Goal: Task Accomplishment & Management: Manage account settings

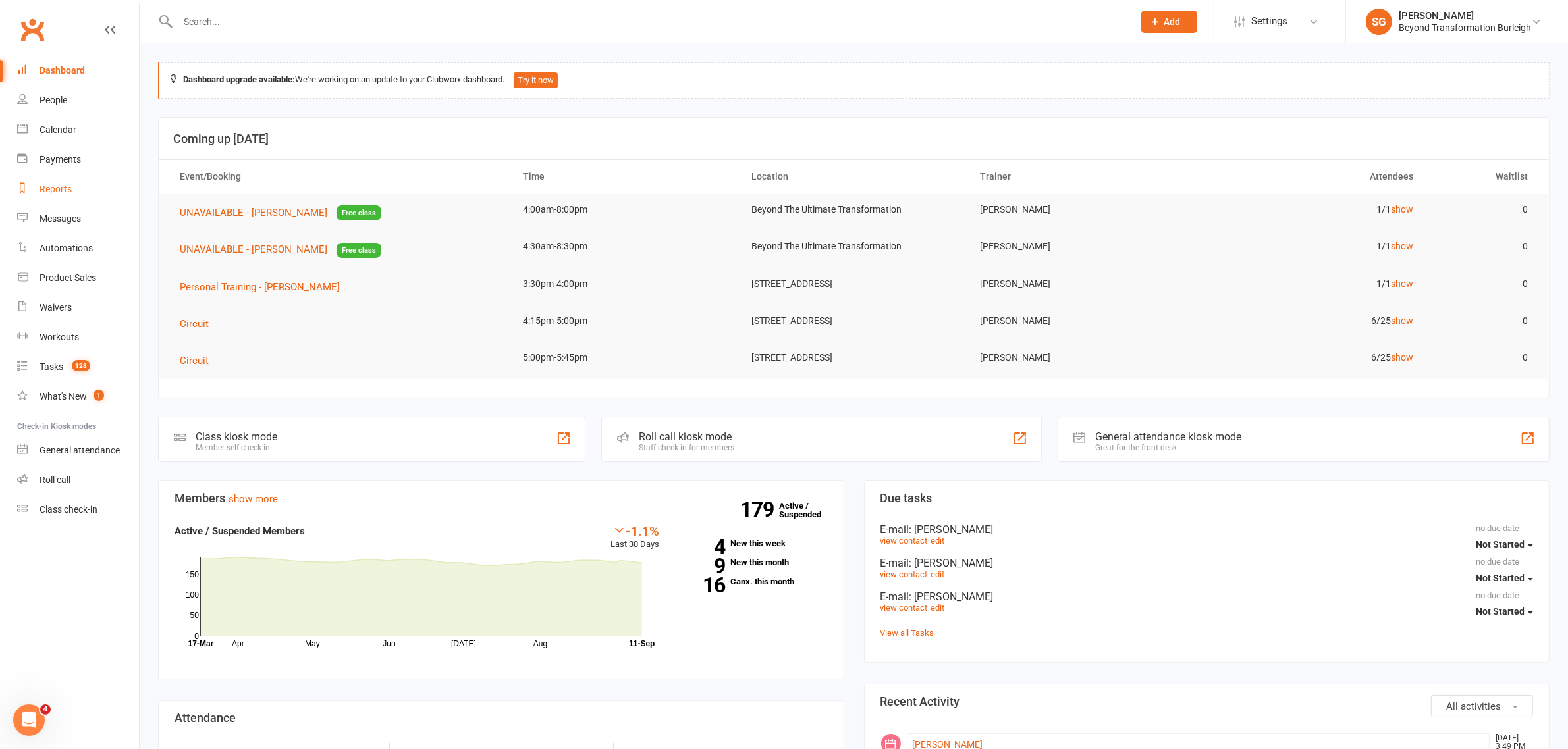
click at [74, 186] on link "Reports" at bounding box center [78, 189] width 122 height 29
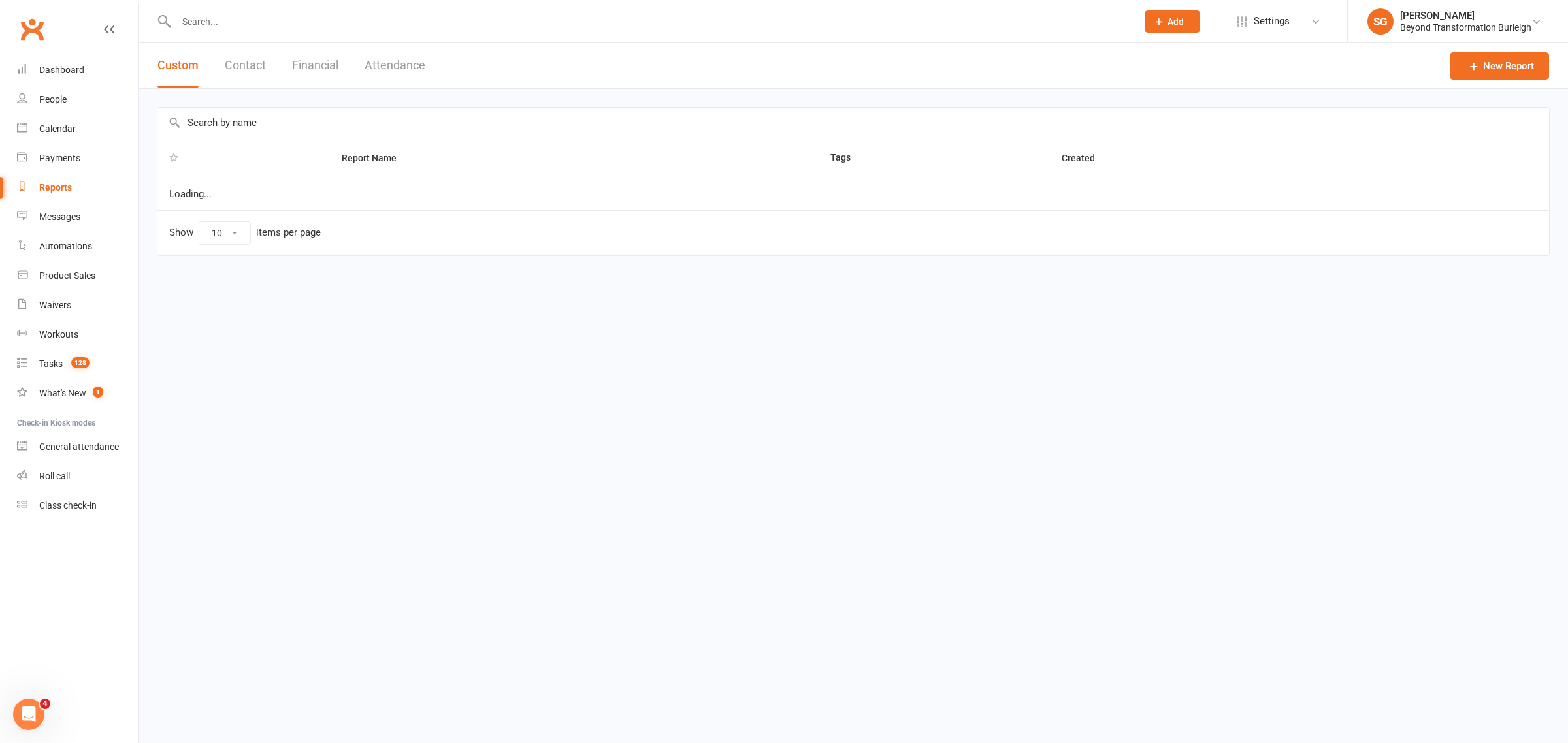
select select "100"
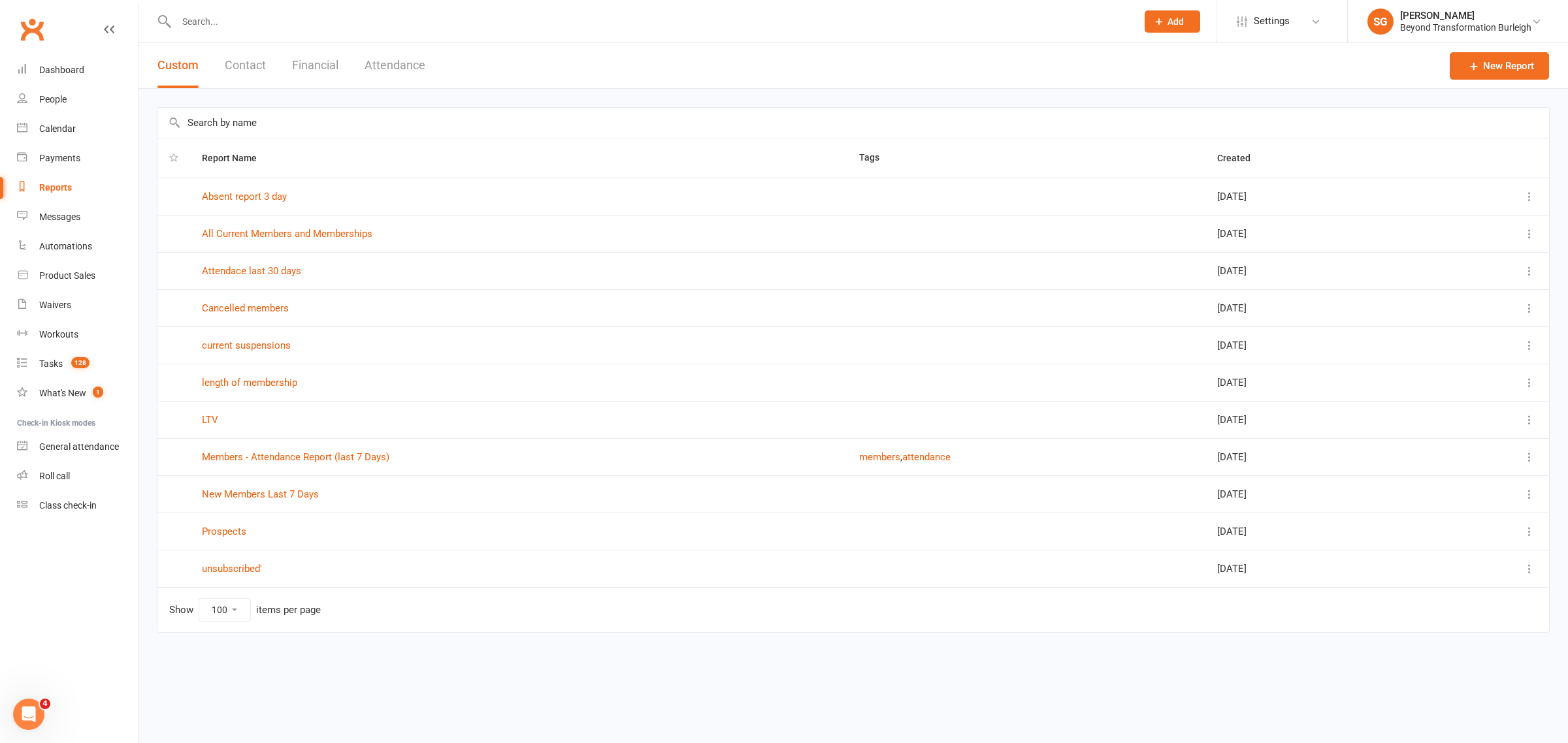
click at [272, 488] on td "New Members Last 7 Days" at bounding box center [518, 494] width 657 height 37
click at [298, 490] on link "New Members Last 7 Days" at bounding box center [260, 494] width 117 height 12
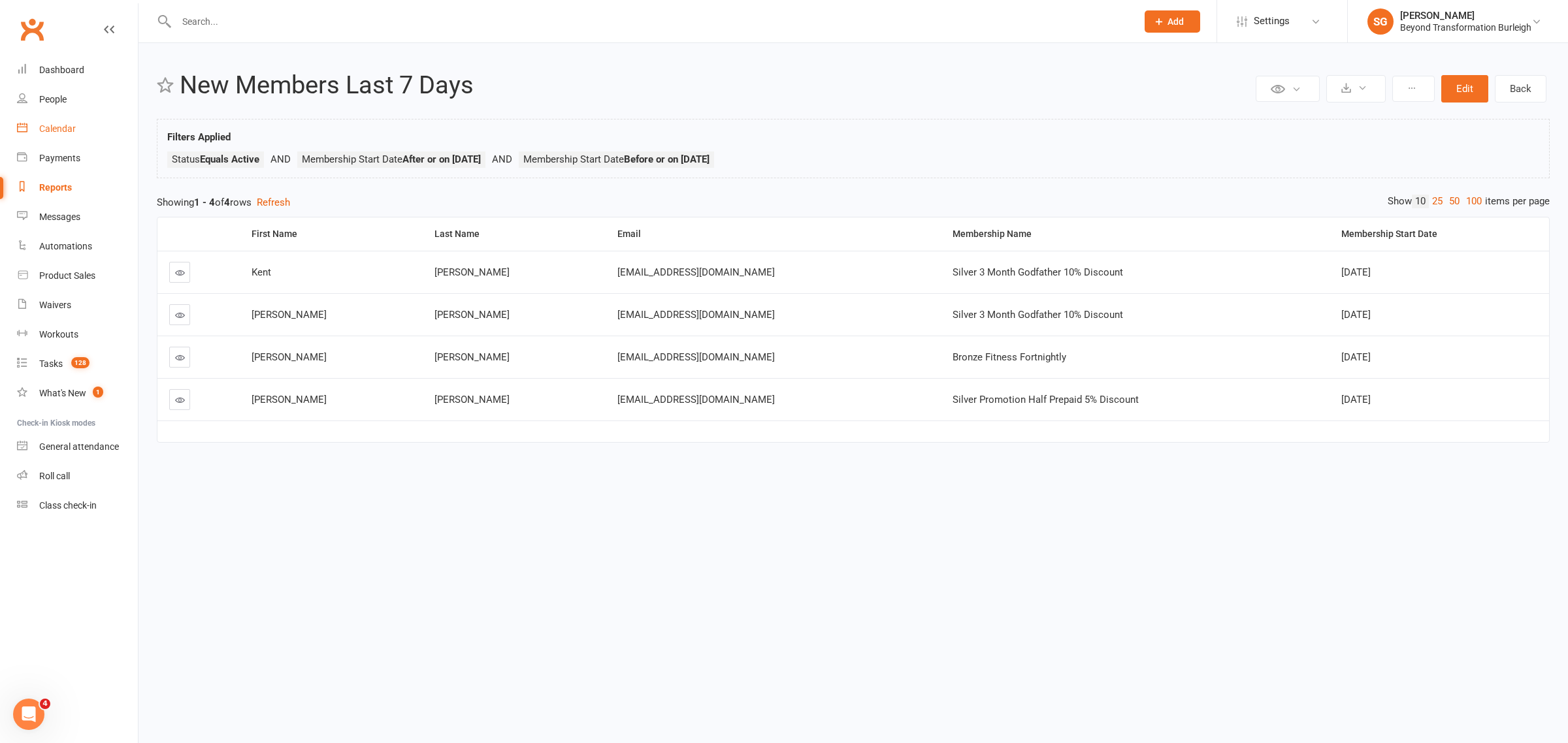
drag, startPoint x: 69, startPoint y: 131, endPoint x: 101, endPoint y: 145, distance: 34.9
click at [69, 131] on div "Calendar" at bounding box center [57, 128] width 37 height 11
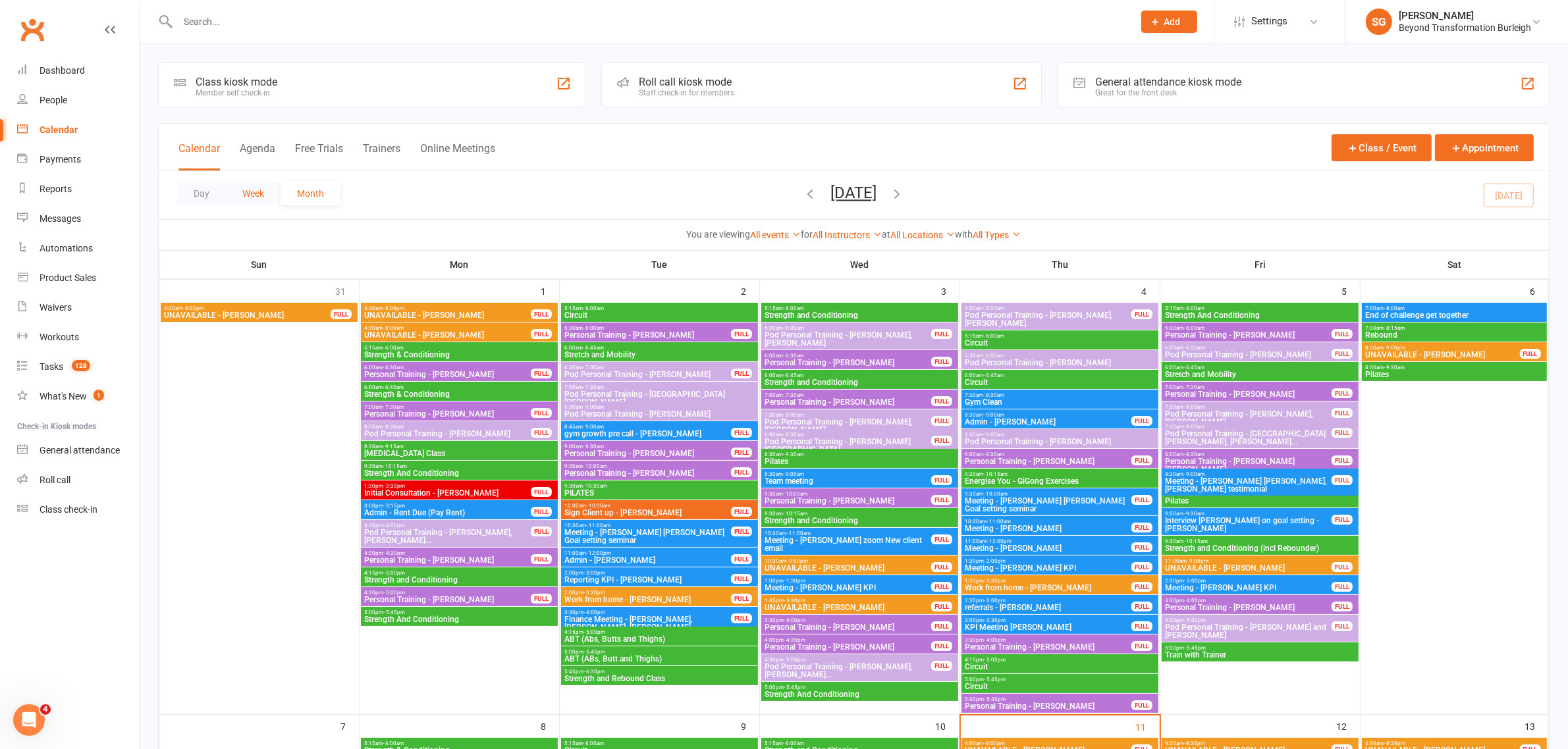
click at [257, 193] on button "Week" at bounding box center [253, 193] width 55 height 23
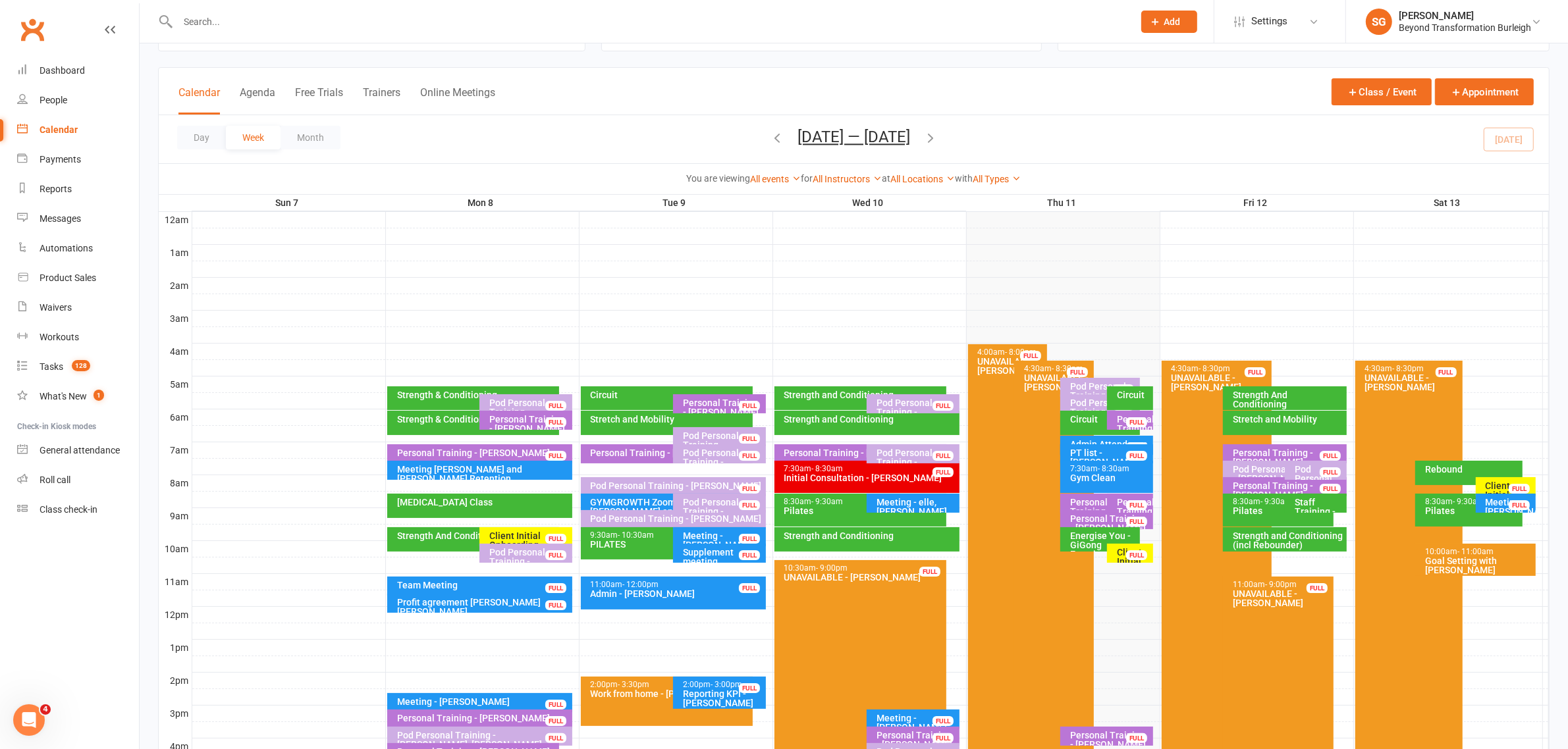
scroll to position [82, 0]
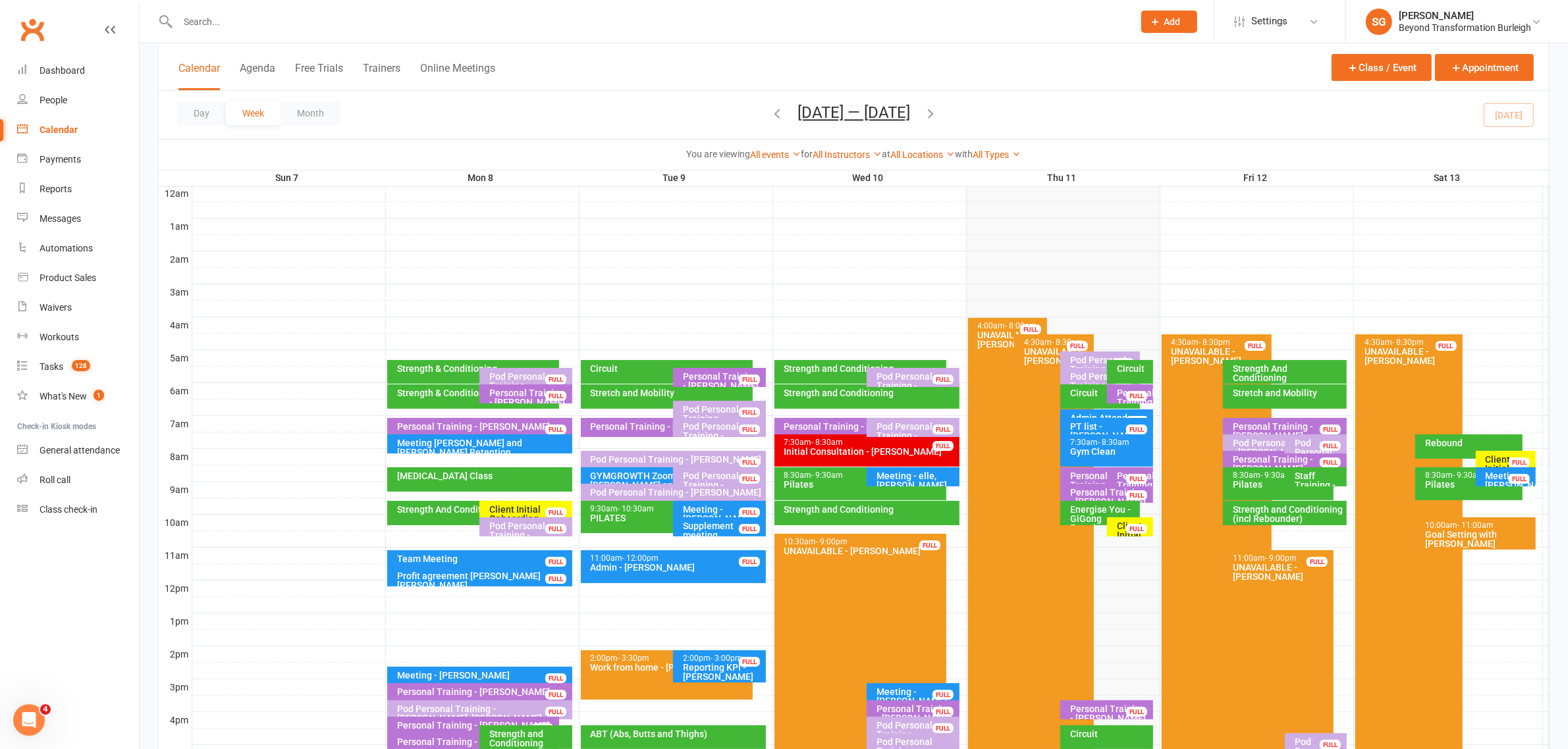
click at [1470, 535] on div "Goal Setting with [PERSON_NAME]" at bounding box center [1478, 539] width 108 height 19
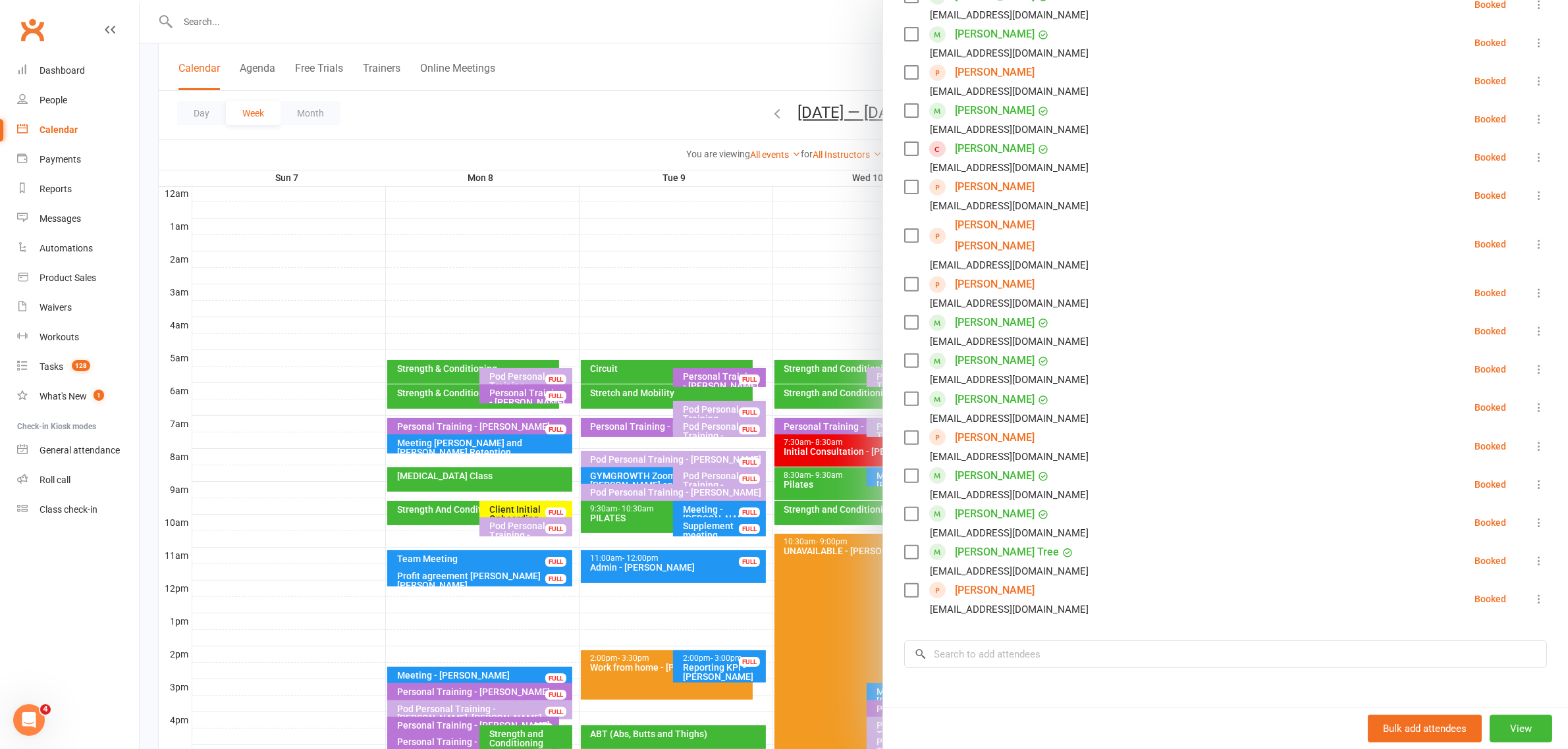
scroll to position [576, 0]
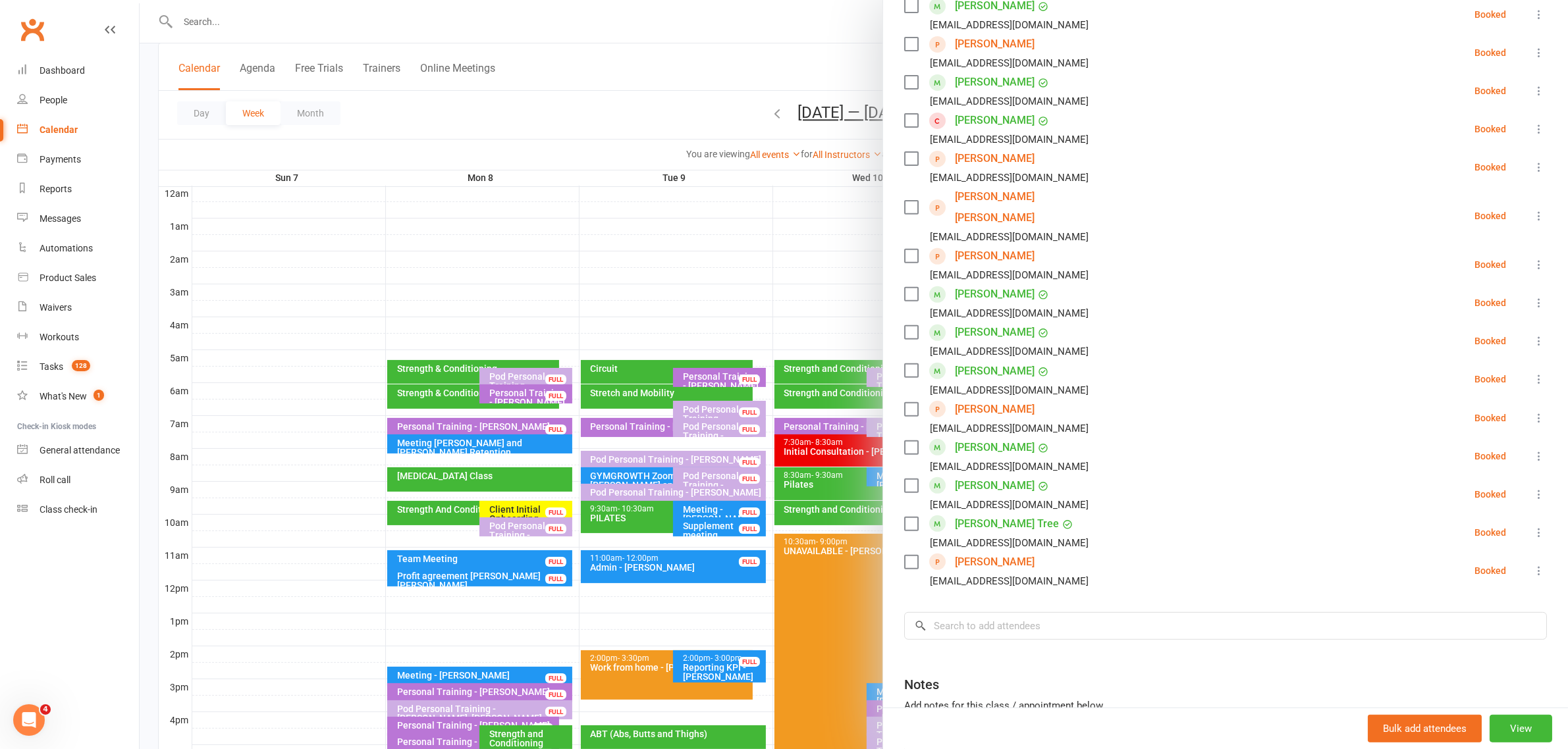
click at [598, 100] on div at bounding box center [854, 374] width 1428 height 749
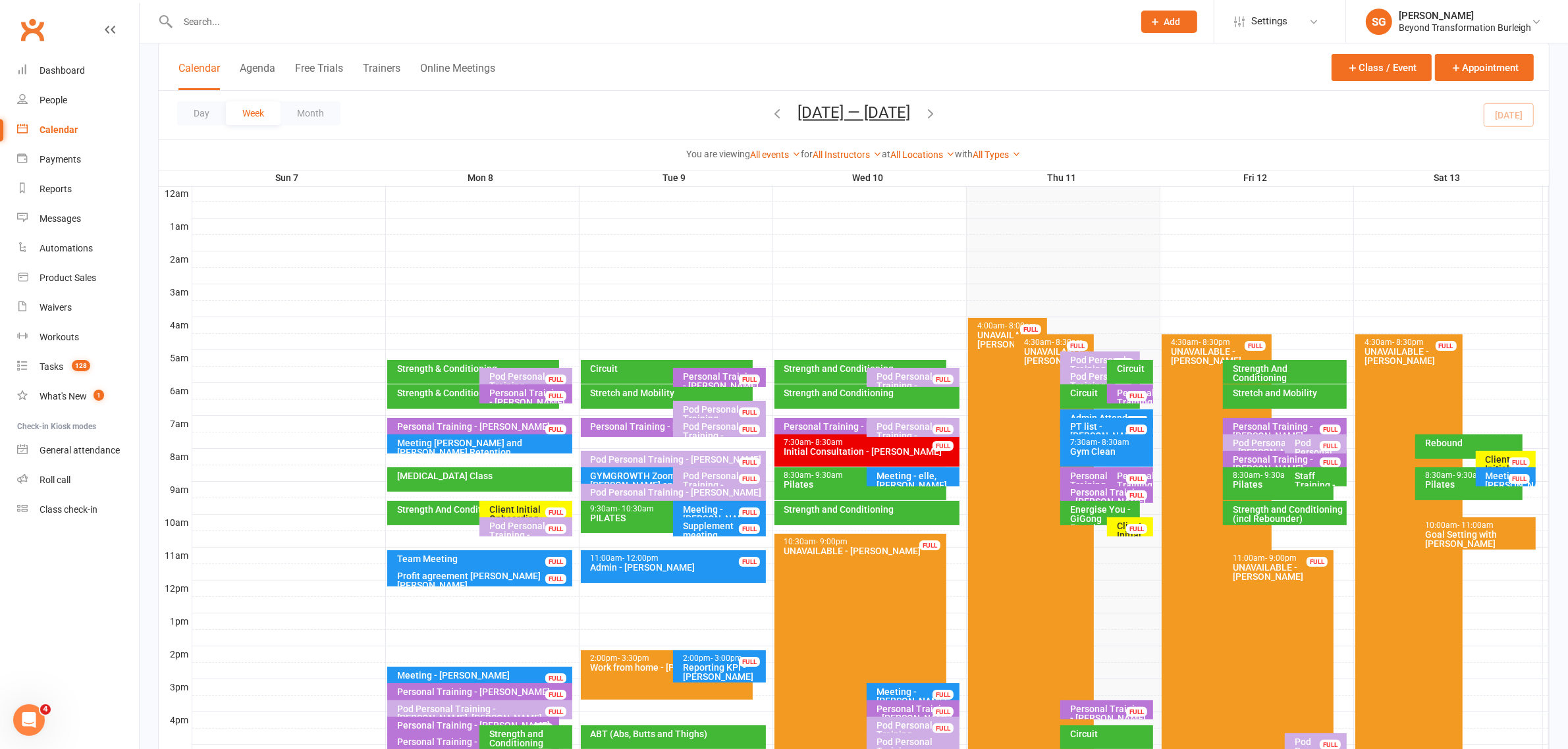
click at [1497, 458] on div "Client Initial Onboarding Session. - [PERSON_NAME]" at bounding box center [1508, 478] width 48 height 46
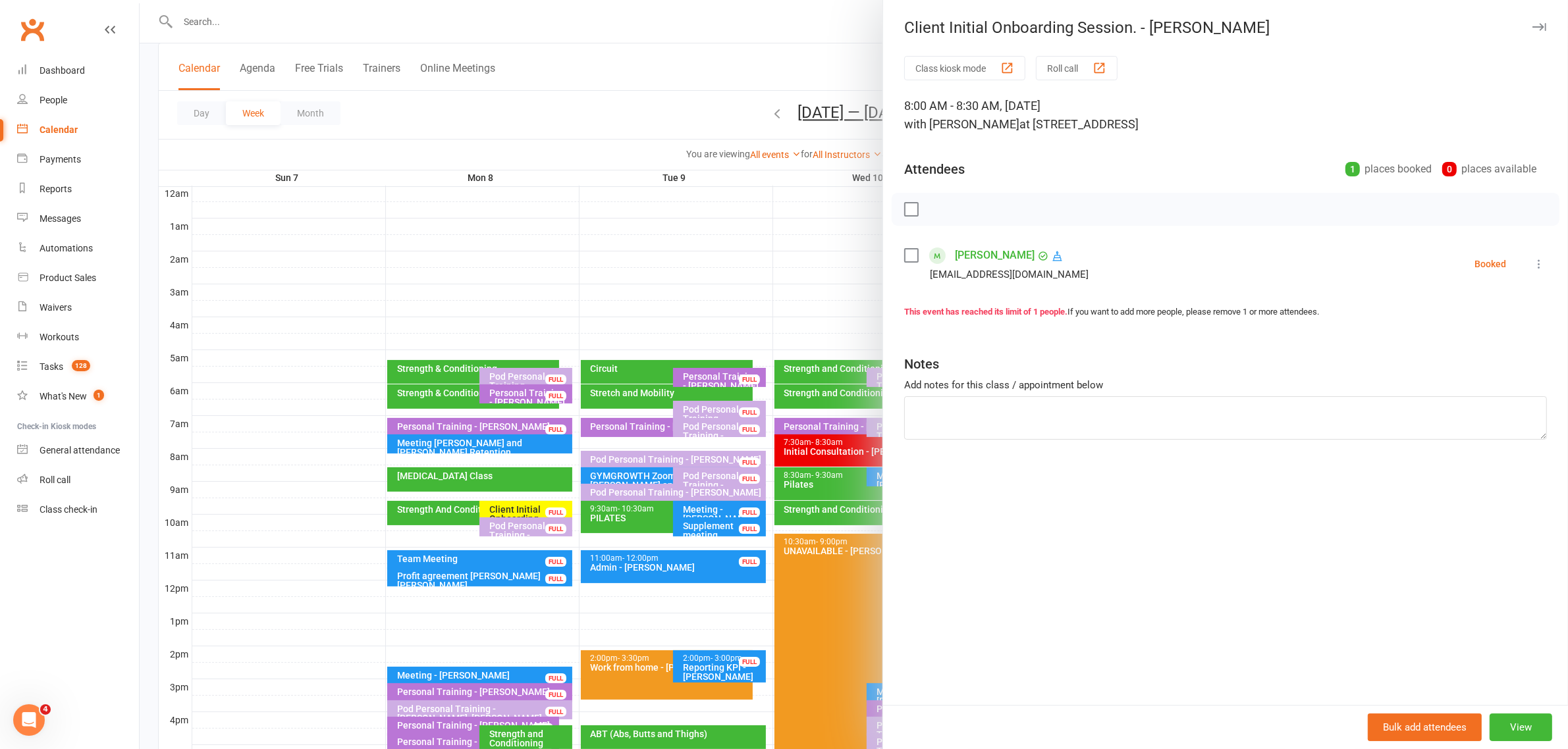
click at [1533, 23] on icon "button" at bounding box center [1540, 27] width 14 height 8
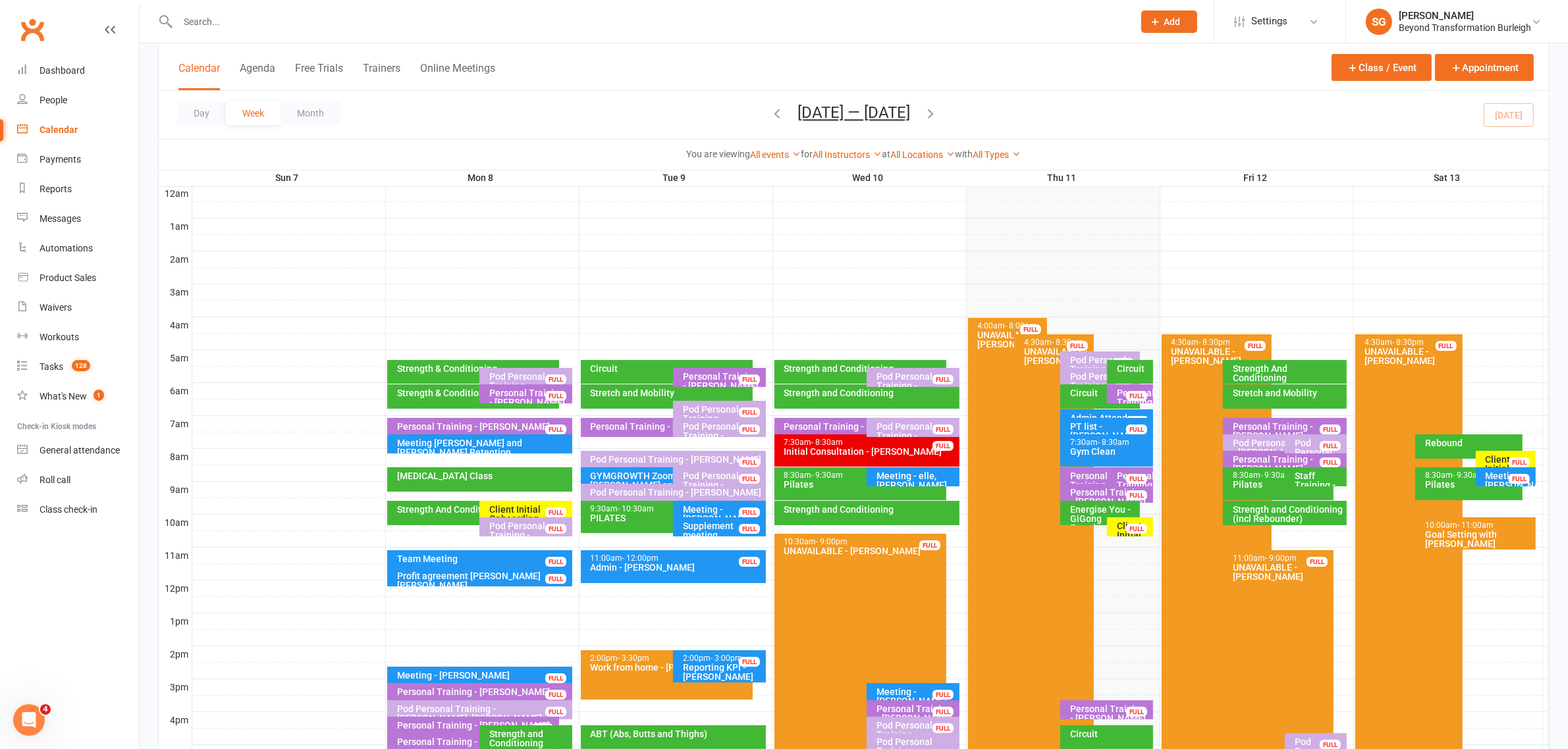
click at [1500, 478] on div "Meeting - [PERSON_NAME]" at bounding box center [1508, 480] width 48 height 19
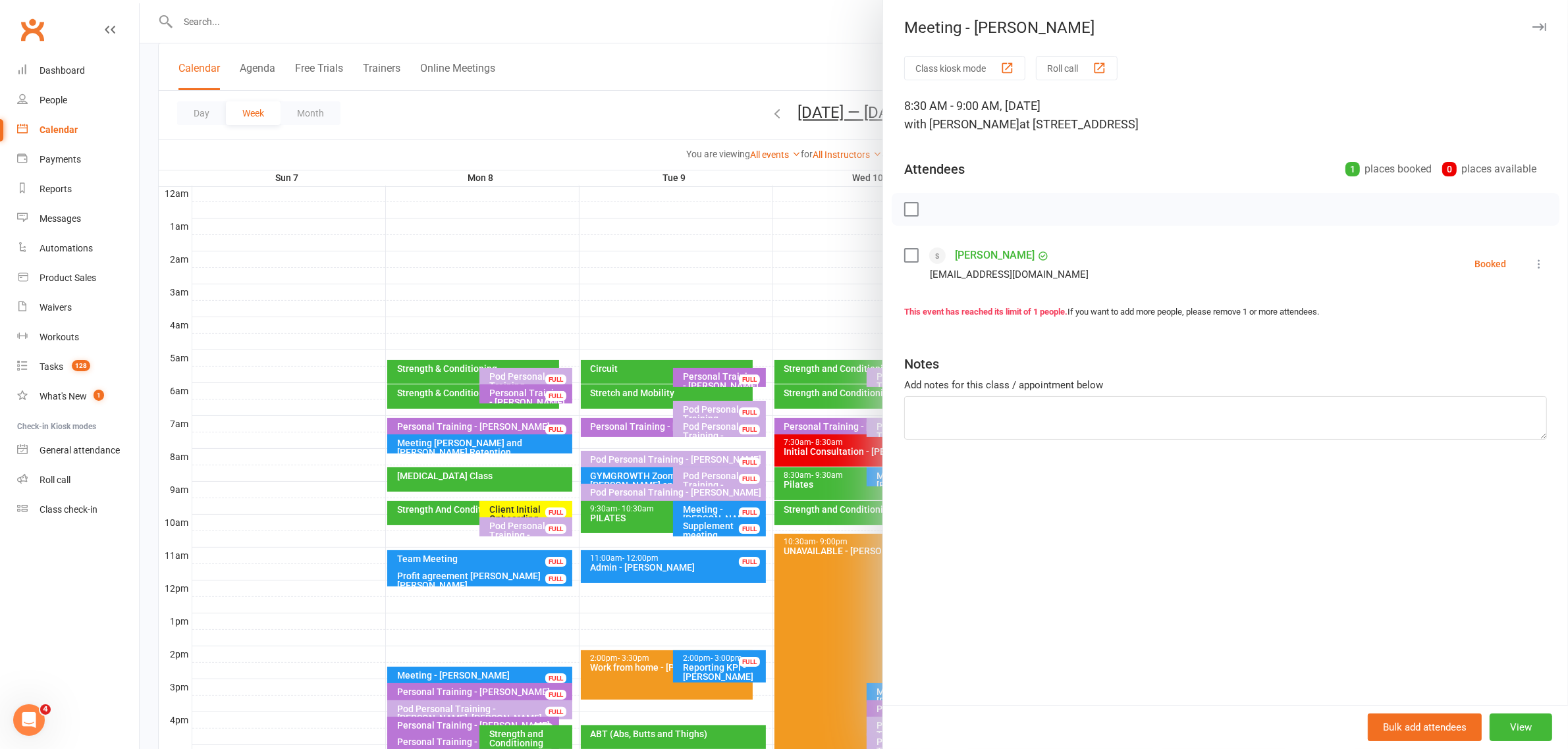
click at [1533, 24] on icon "button" at bounding box center [1540, 27] width 14 height 8
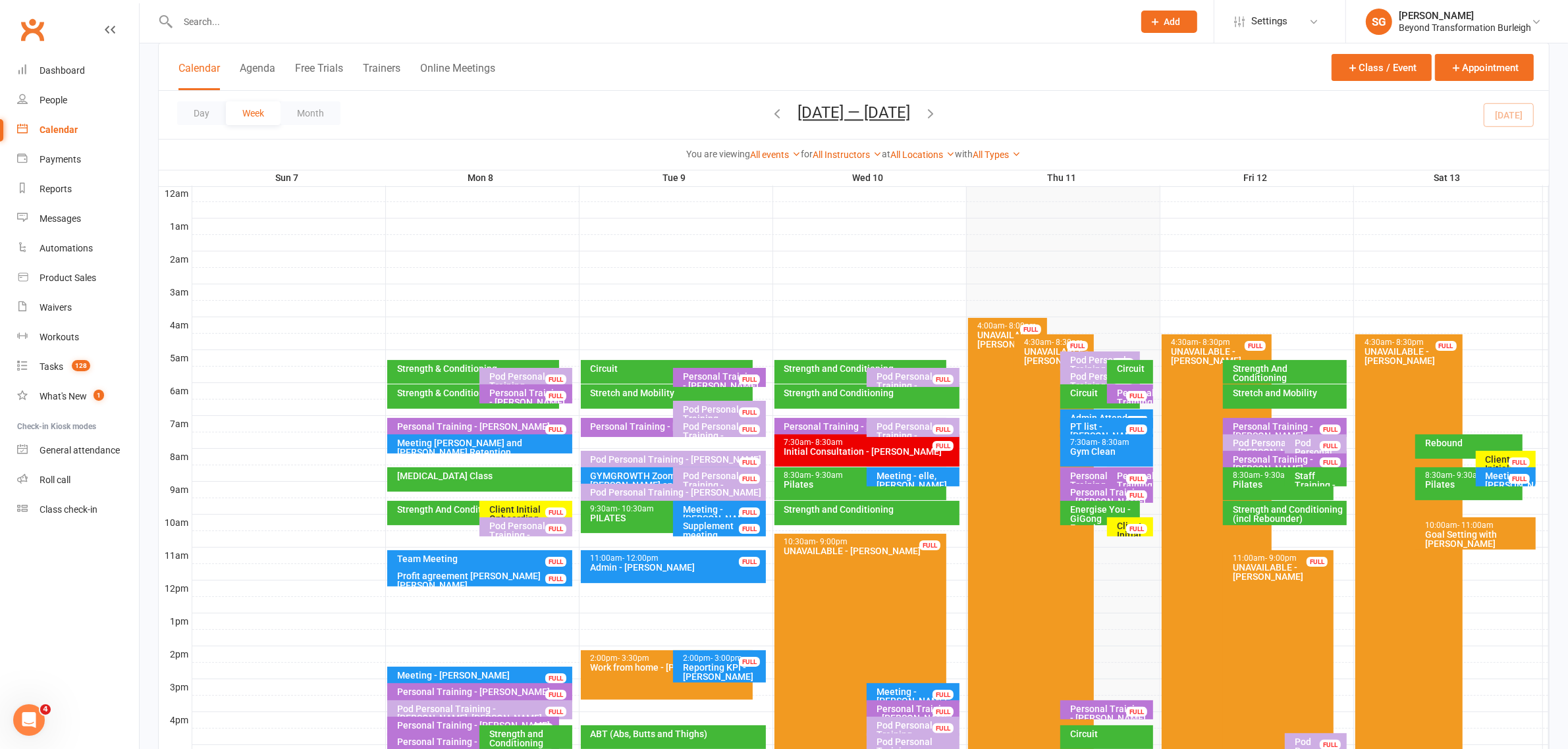
click at [1457, 445] on div "Rebound" at bounding box center [1472, 442] width 96 height 9
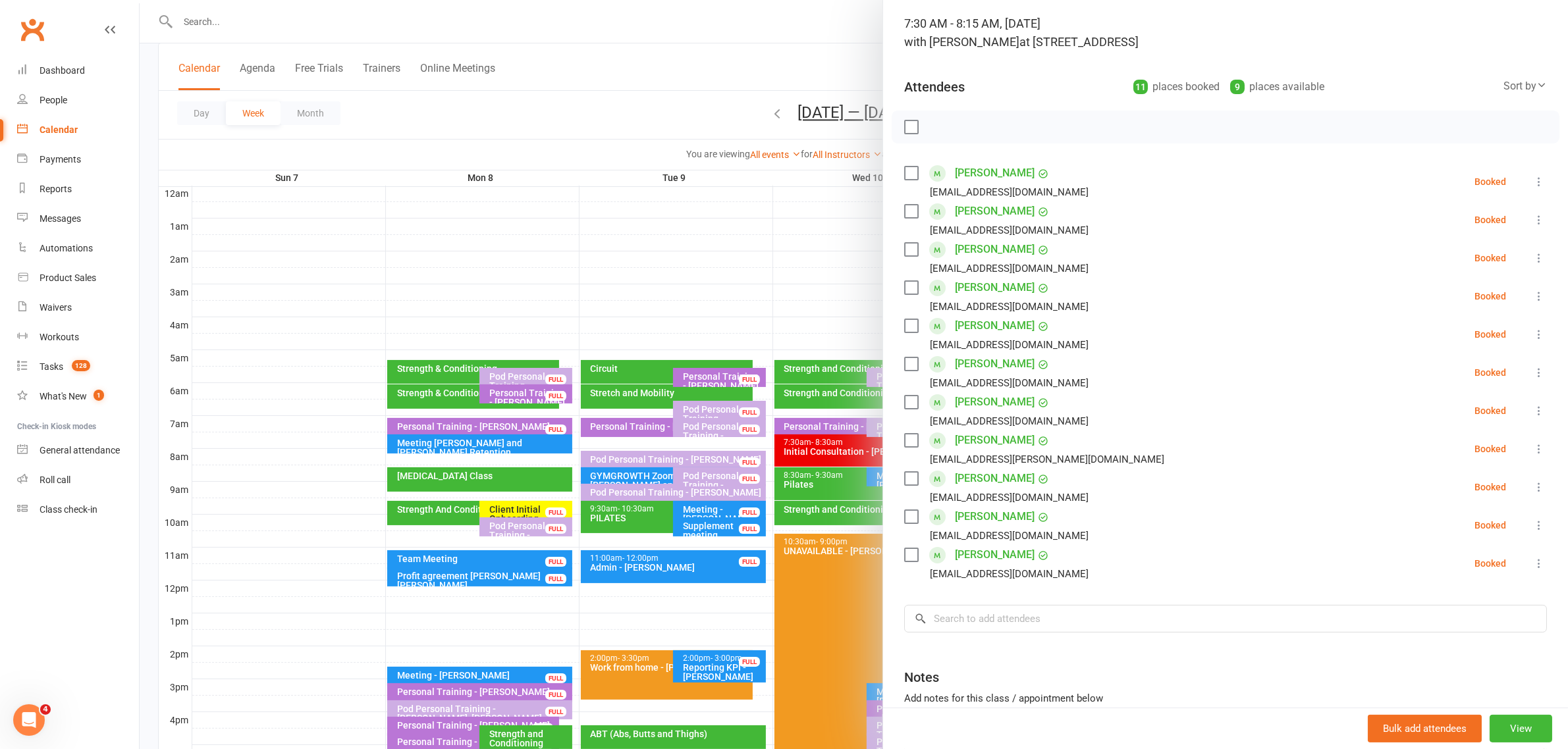
scroll to position [0, 0]
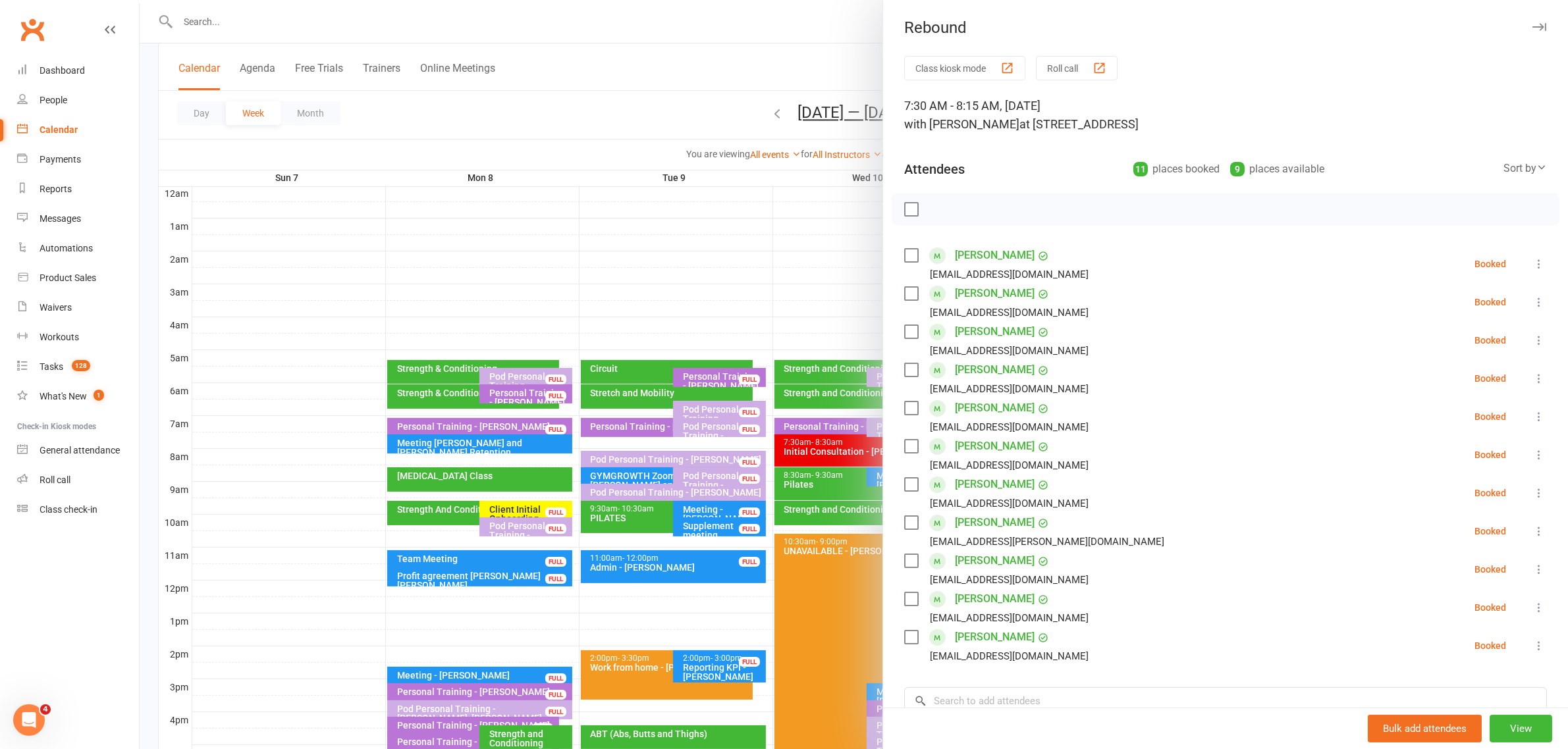
click at [1533, 27] on icon "button" at bounding box center [1540, 27] width 14 height 8
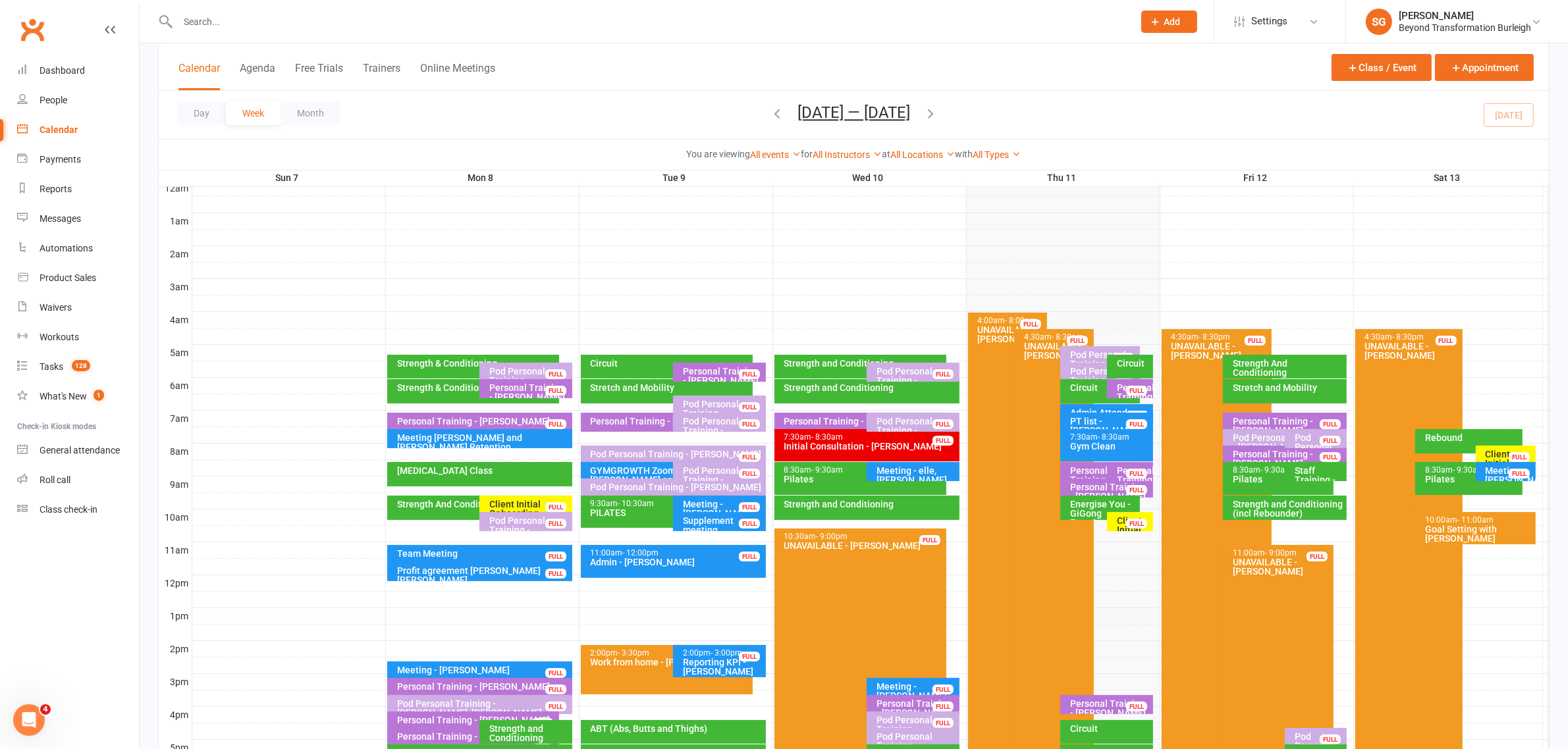
scroll to position [329, 0]
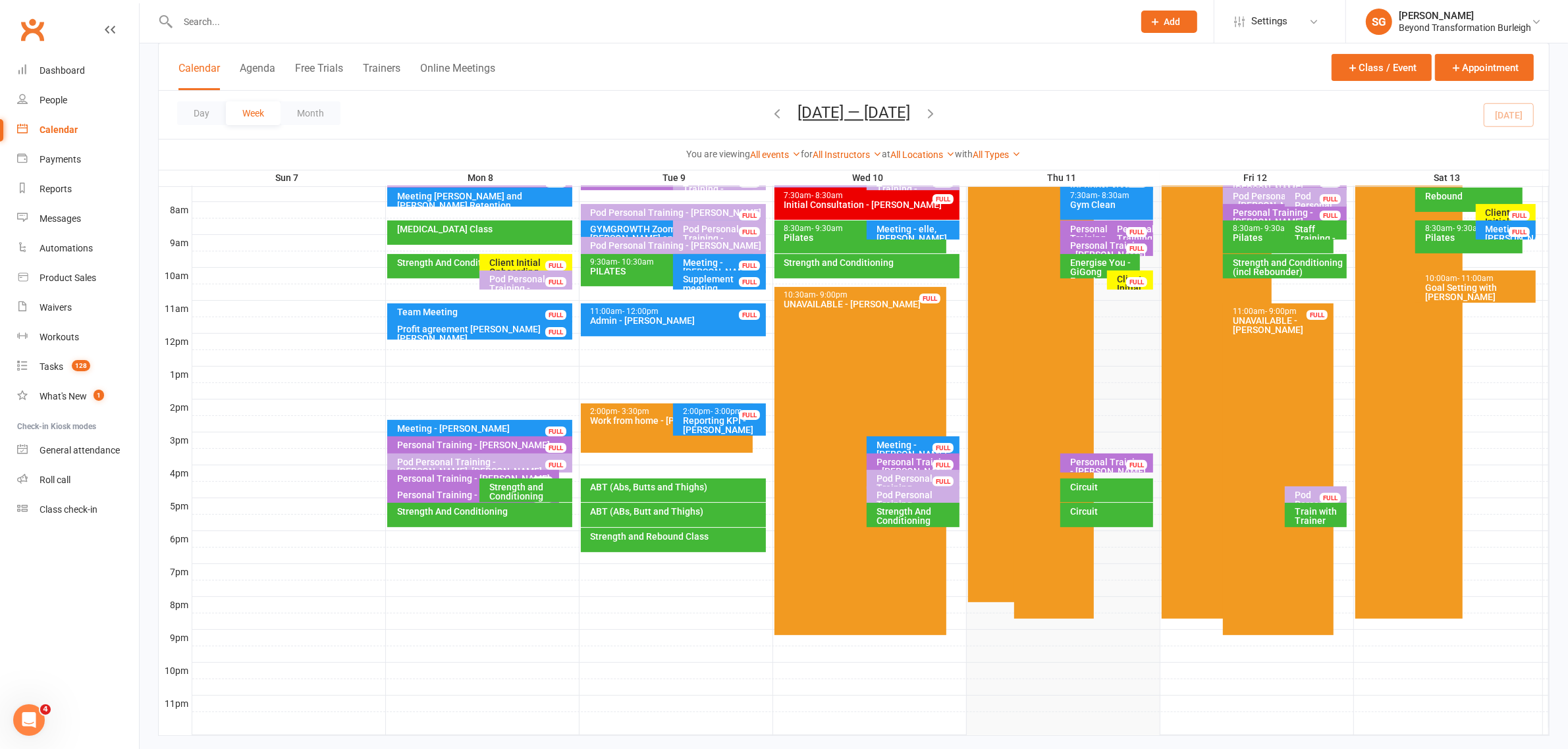
click at [1090, 486] on div "Circuit" at bounding box center [1110, 486] width 81 height 9
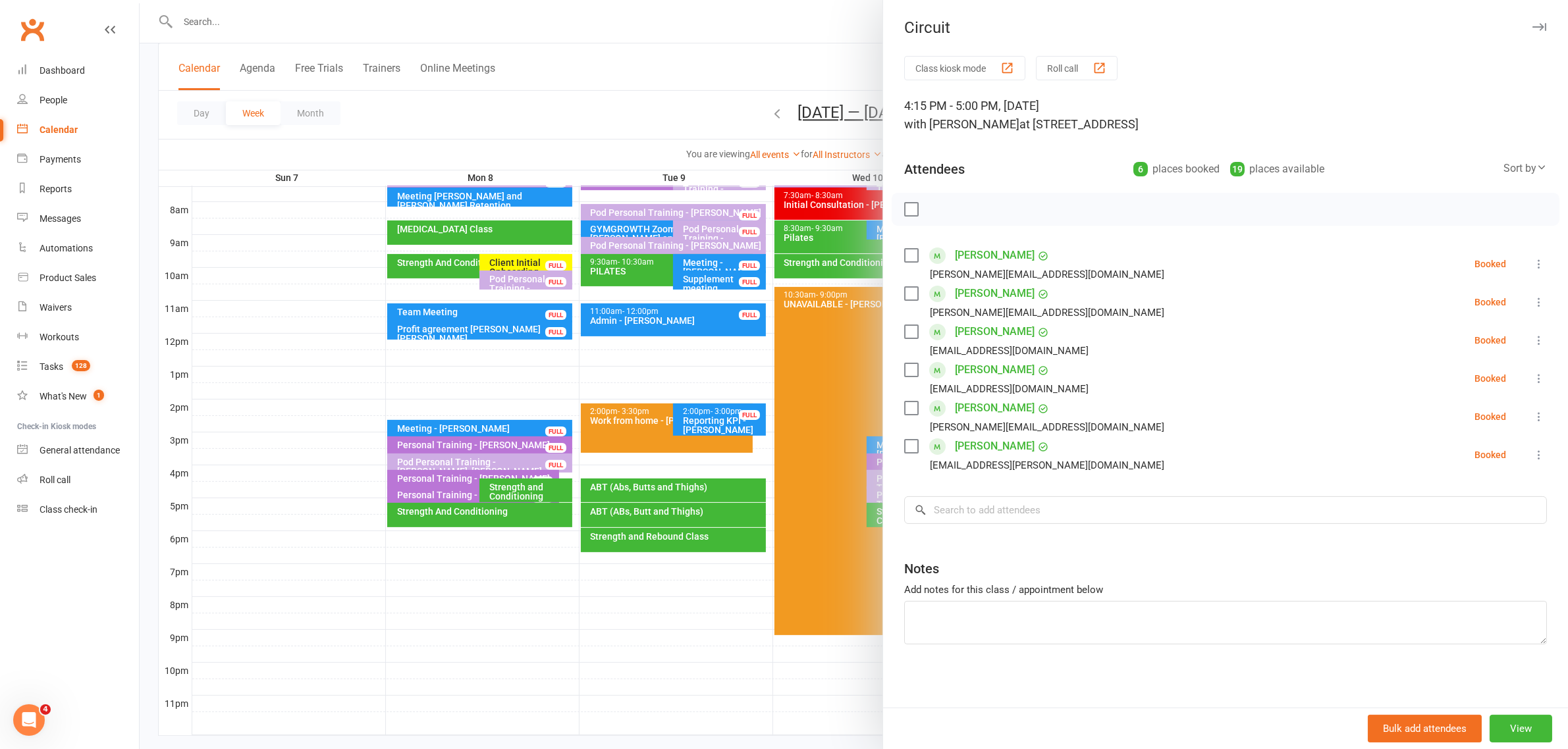
click at [1533, 23] on icon "button" at bounding box center [1540, 27] width 14 height 8
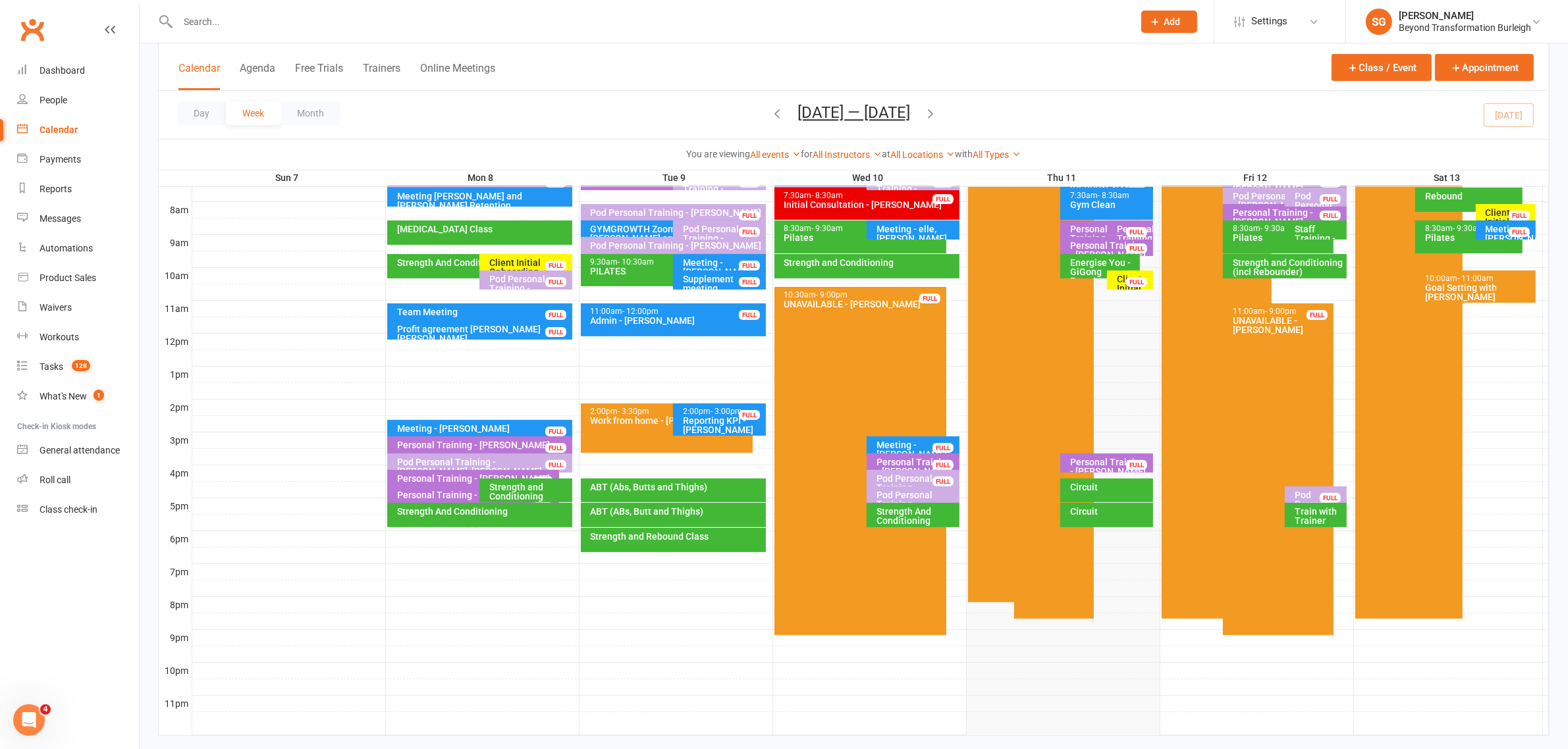
click at [1118, 516] on div "Circuit" at bounding box center [1110, 511] width 81 height 9
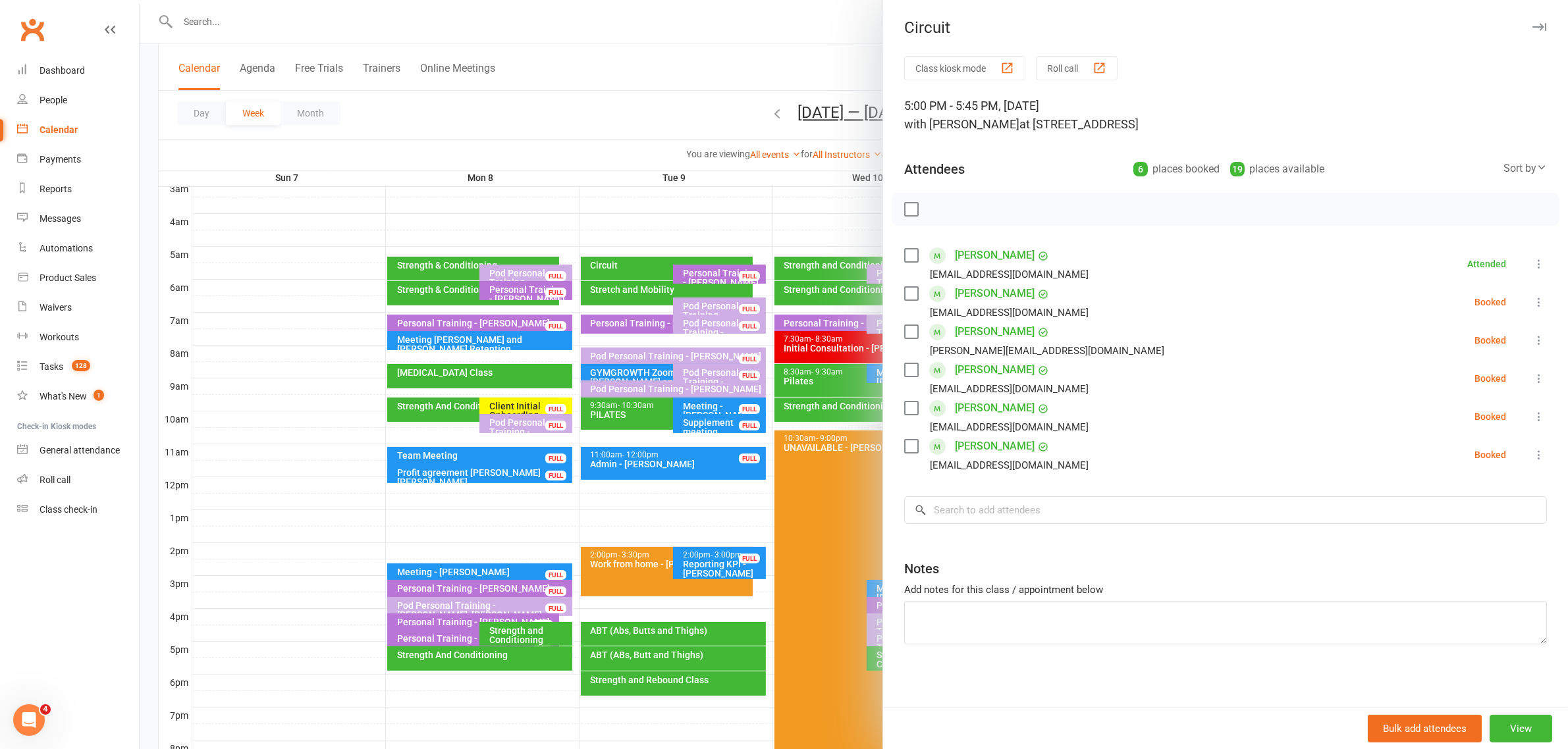
scroll to position [165, 0]
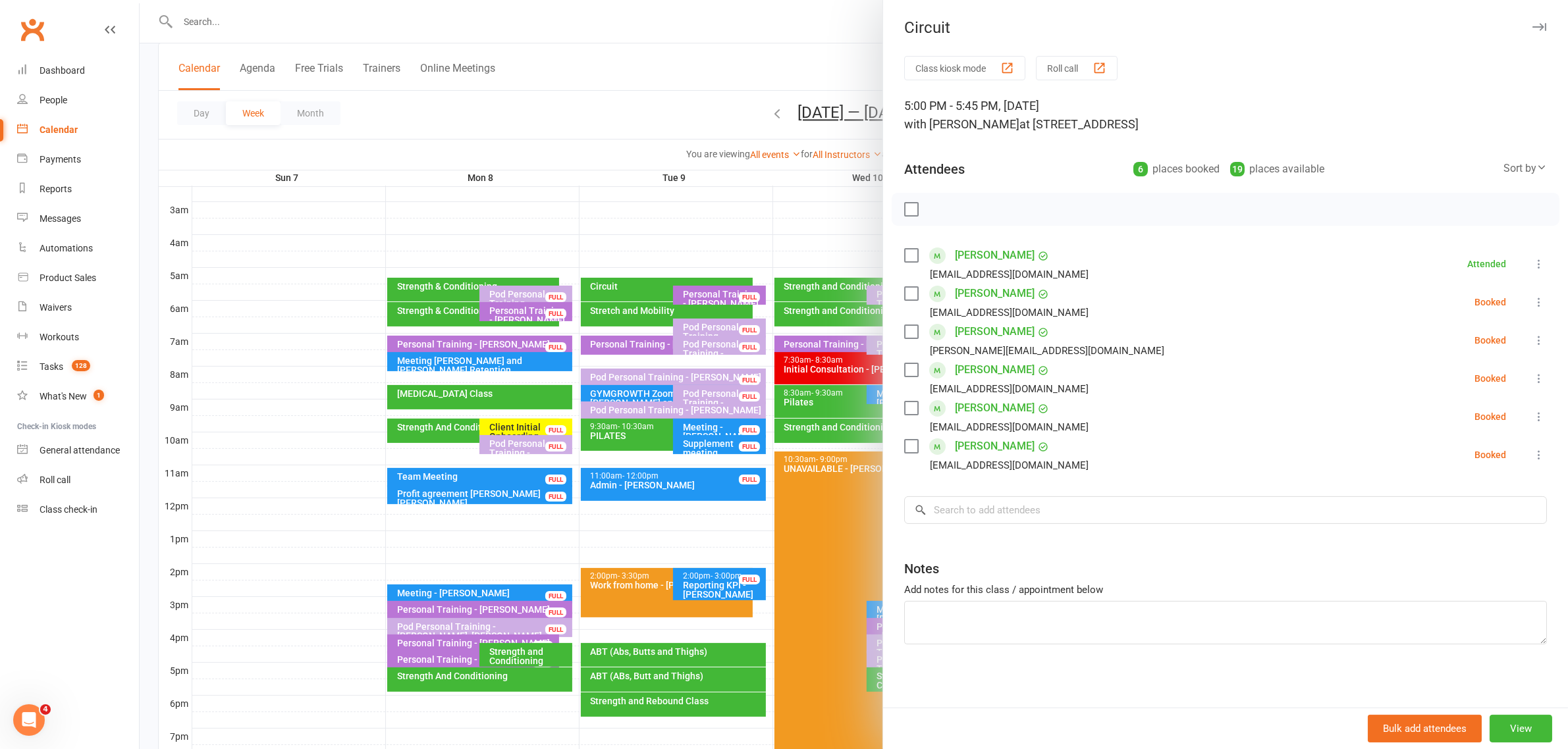
click at [1533, 24] on icon "button" at bounding box center [1540, 27] width 14 height 8
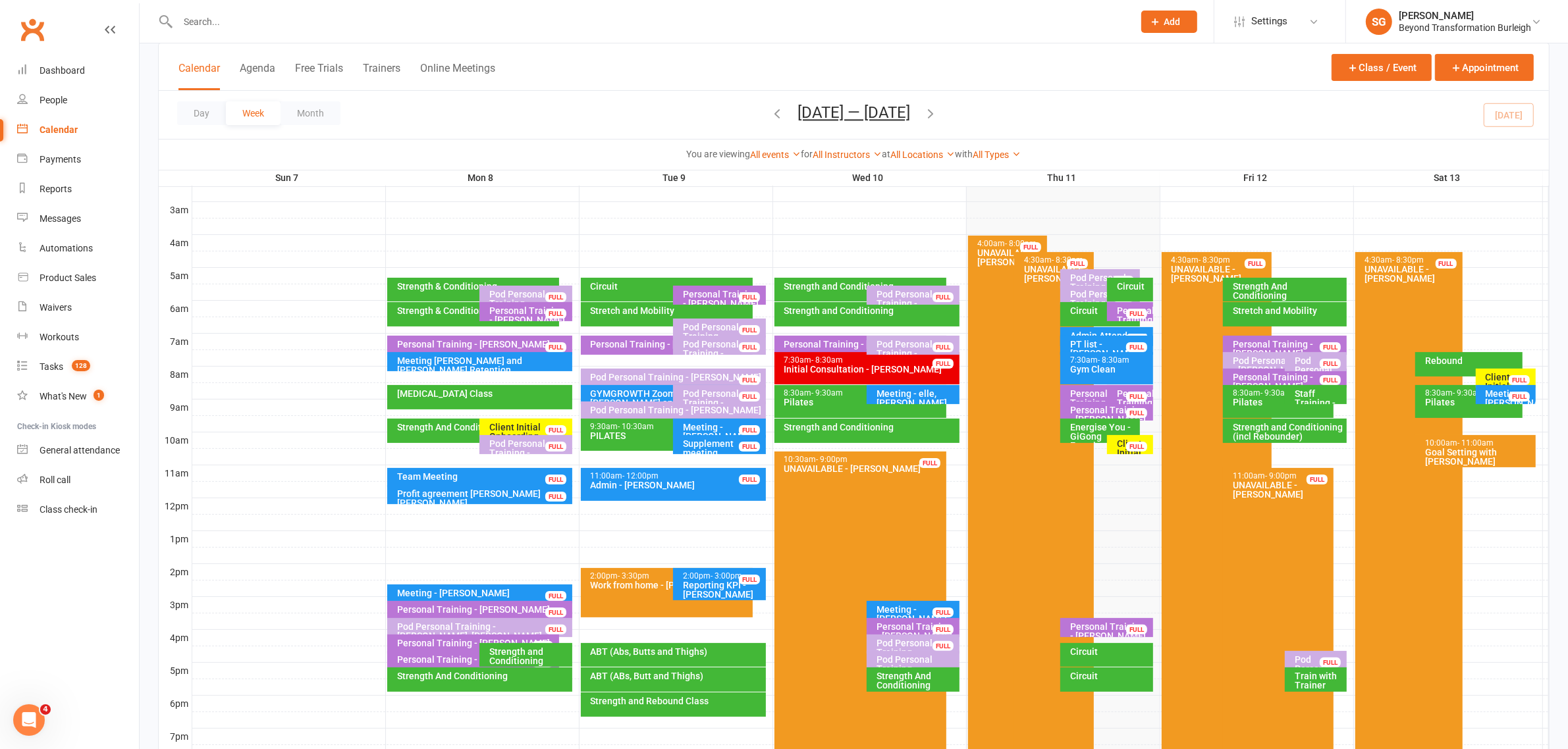
click at [504, 425] on div "Client Initial Onboarding Session. - [PERSON_NAME]" at bounding box center [529, 441] width 81 height 37
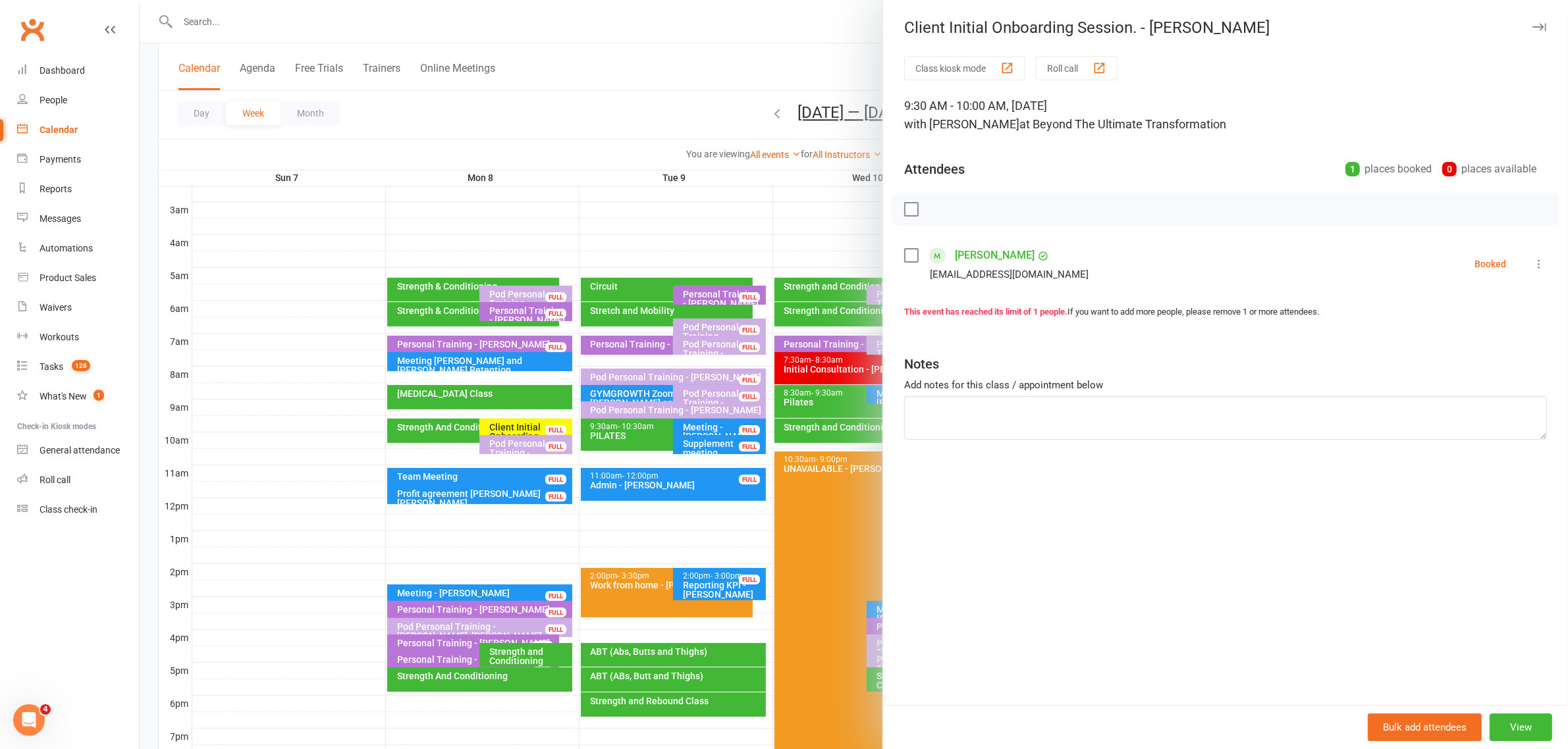
click at [1533, 24] on icon "button" at bounding box center [1540, 27] width 14 height 8
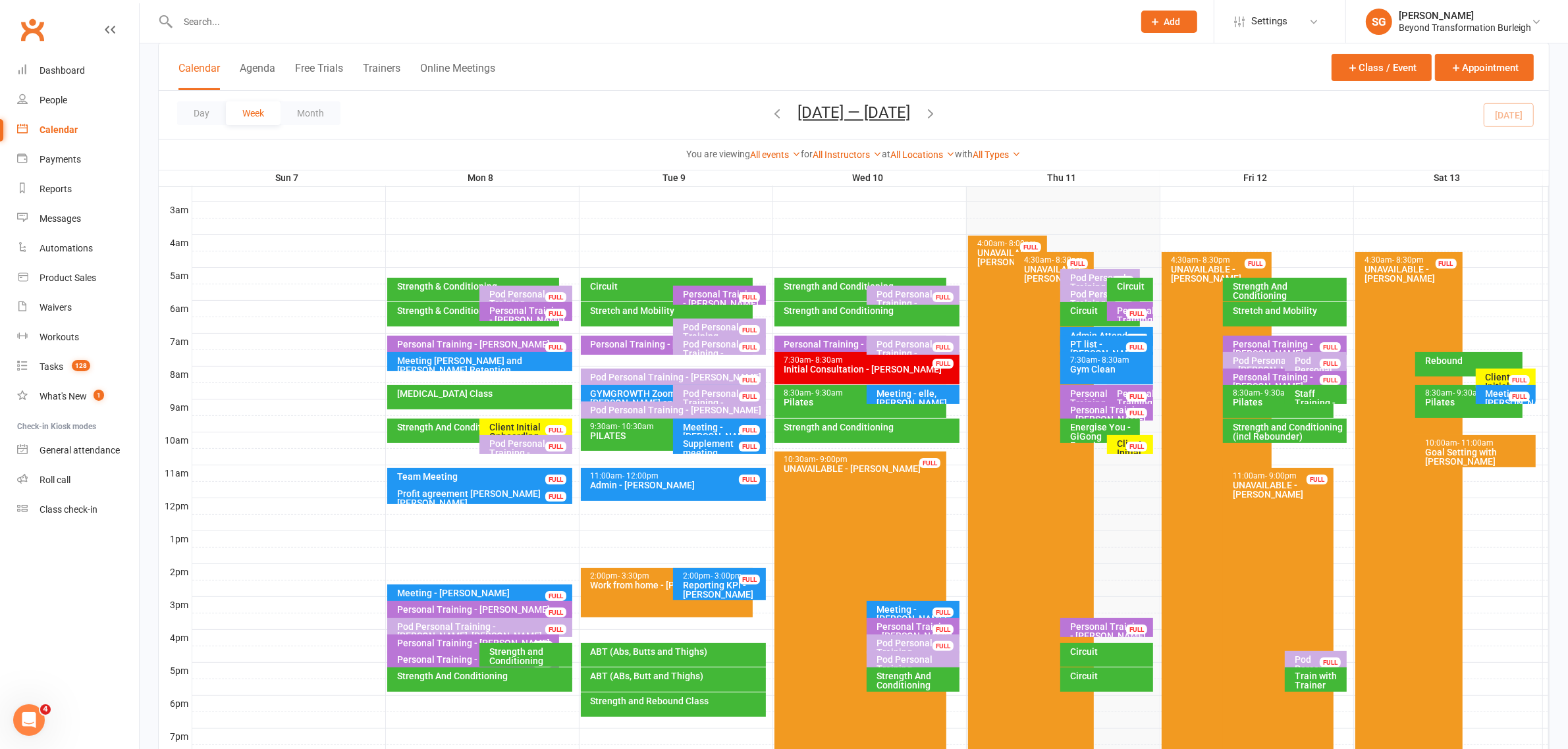
click at [933, 110] on icon "button" at bounding box center [930, 113] width 15 height 15
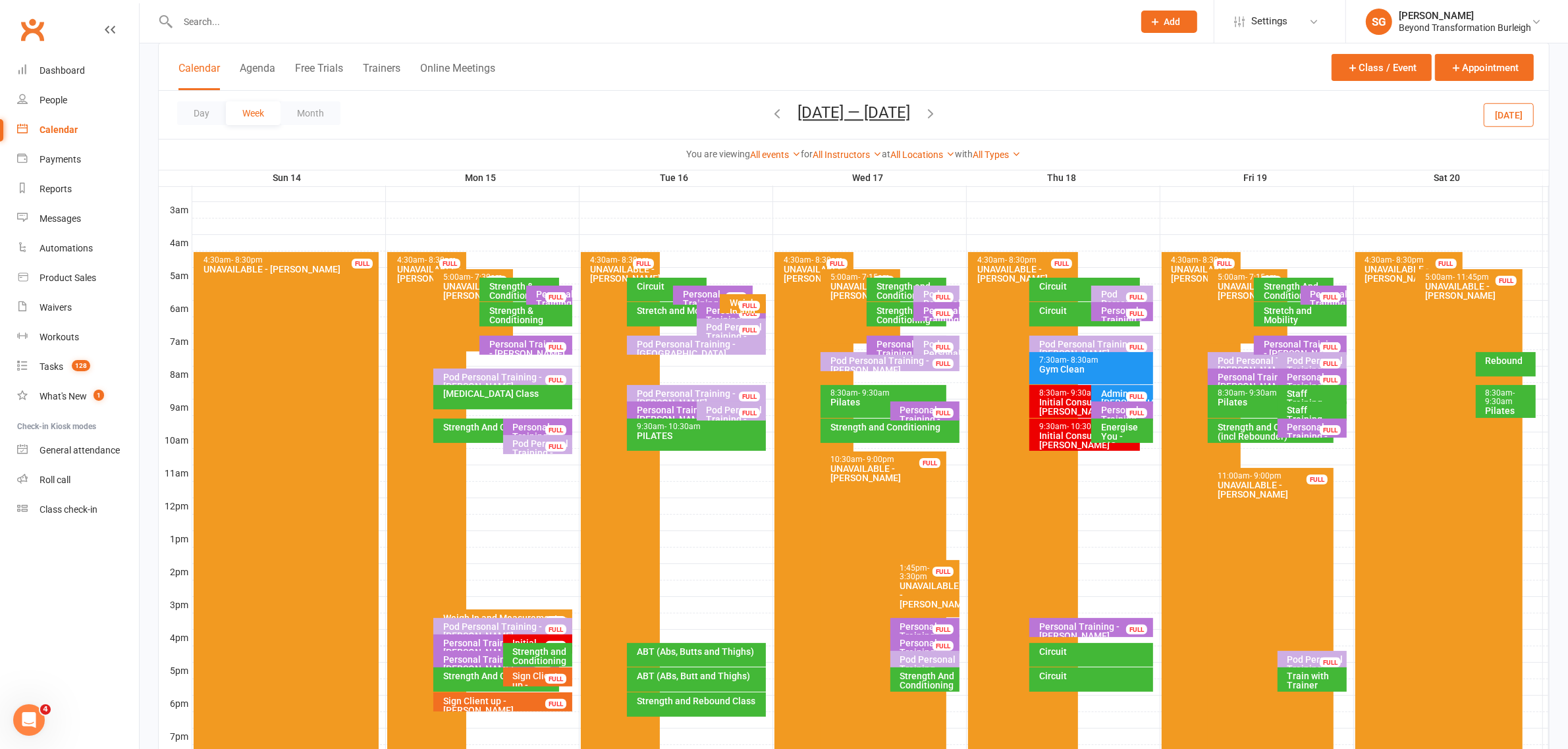
click at [1315, 392] on div "Staff Training - [PERSON_NAME]" at bounding box center [1315, 402] width 58 height 27
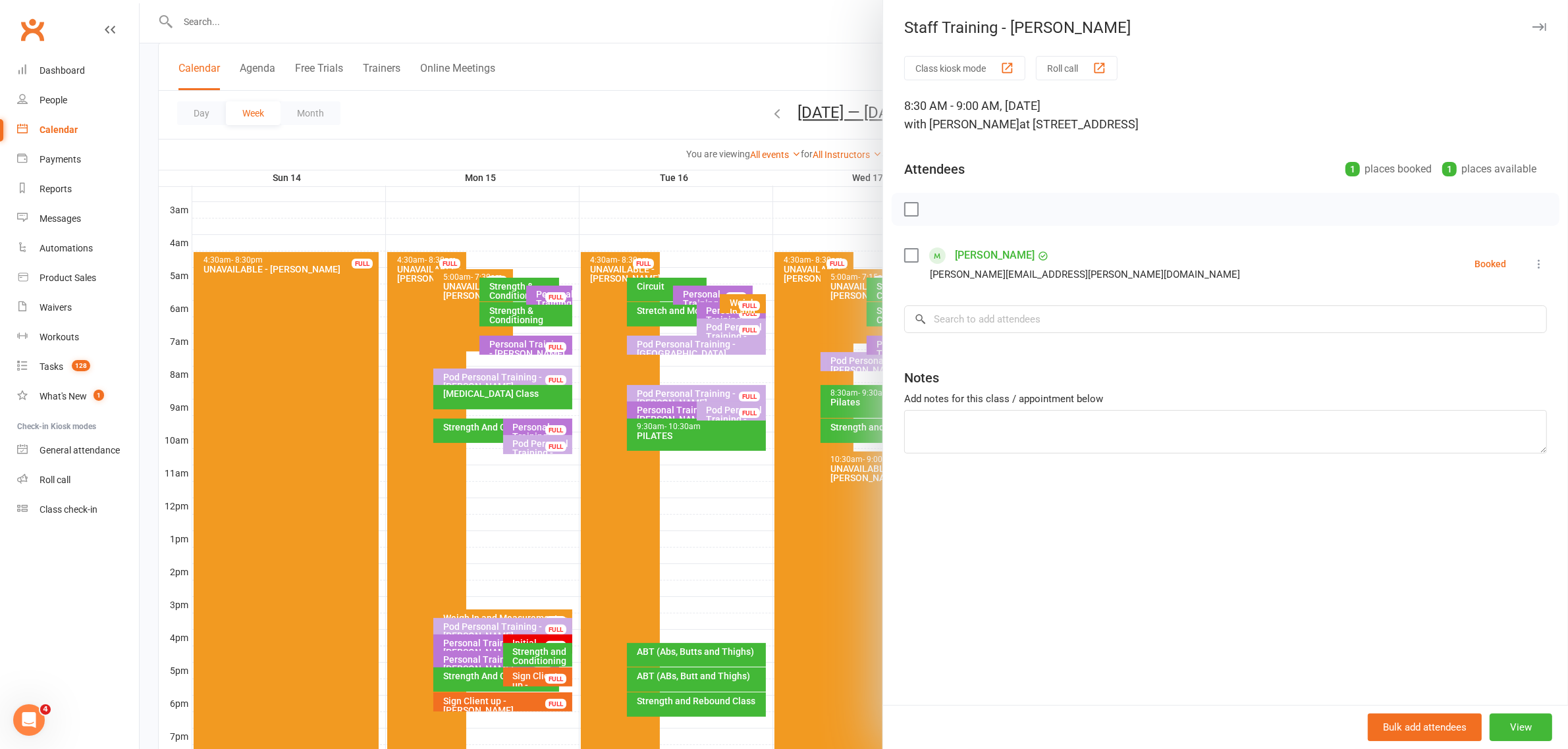
click at [1533, 23] on icon "button" at bounding box center [1540, 27] width 14 height 8
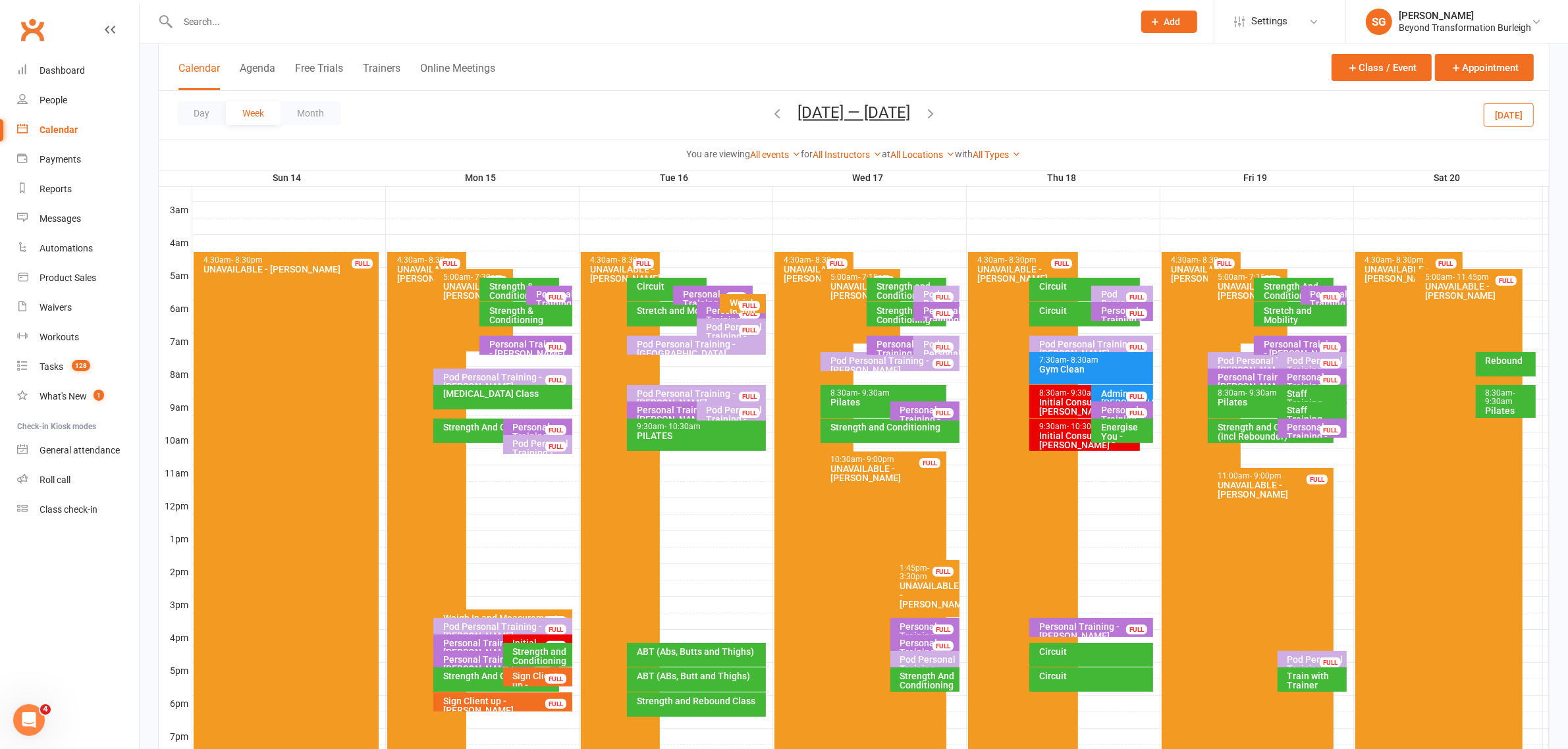
click at [1321, 409] on div "Staff Training - [PERSON_NAME]" at bounding box center [1315, 419] width 58 height 27
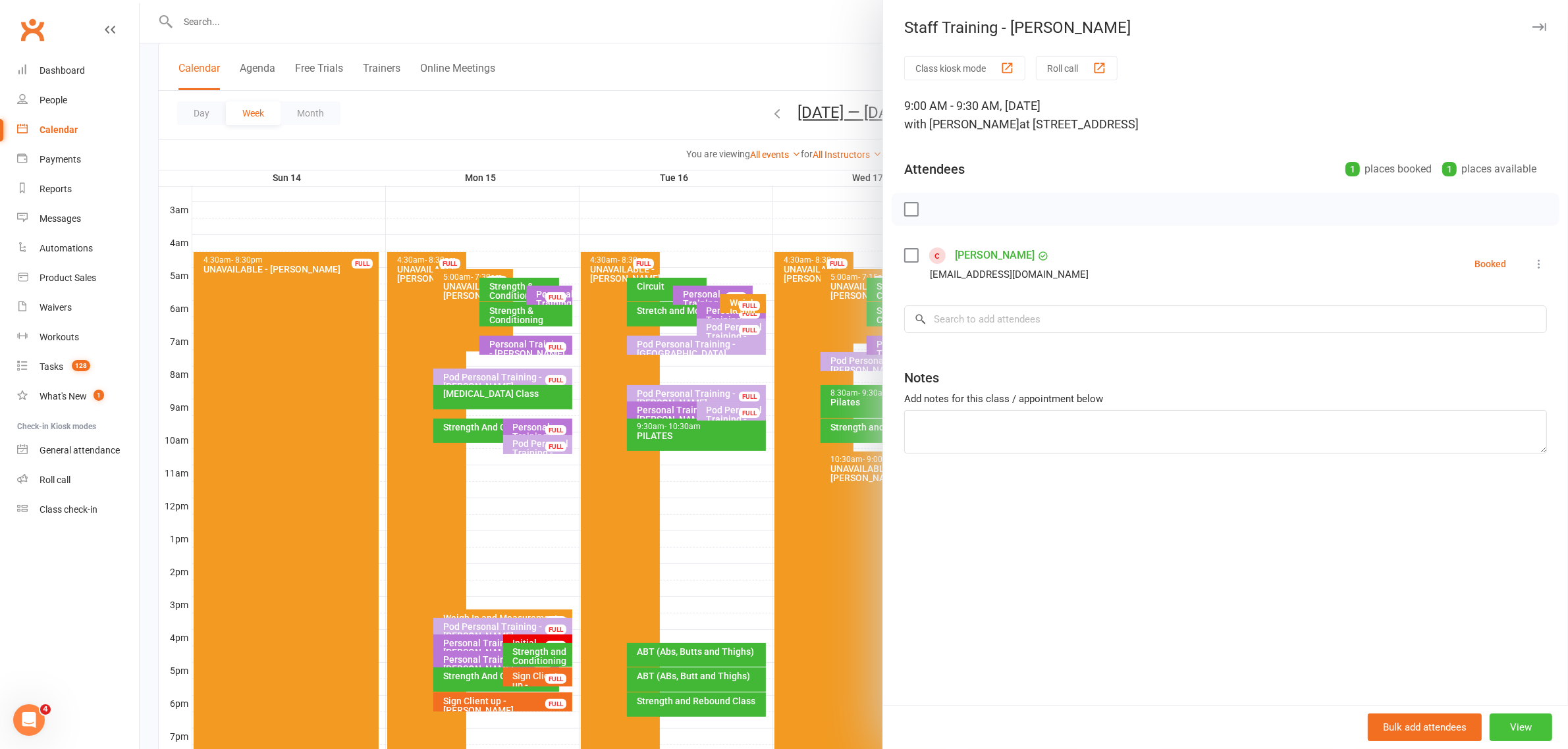
click at [1505, 725] on button "View" at bounding box center [1521, 728] width 63 height 27
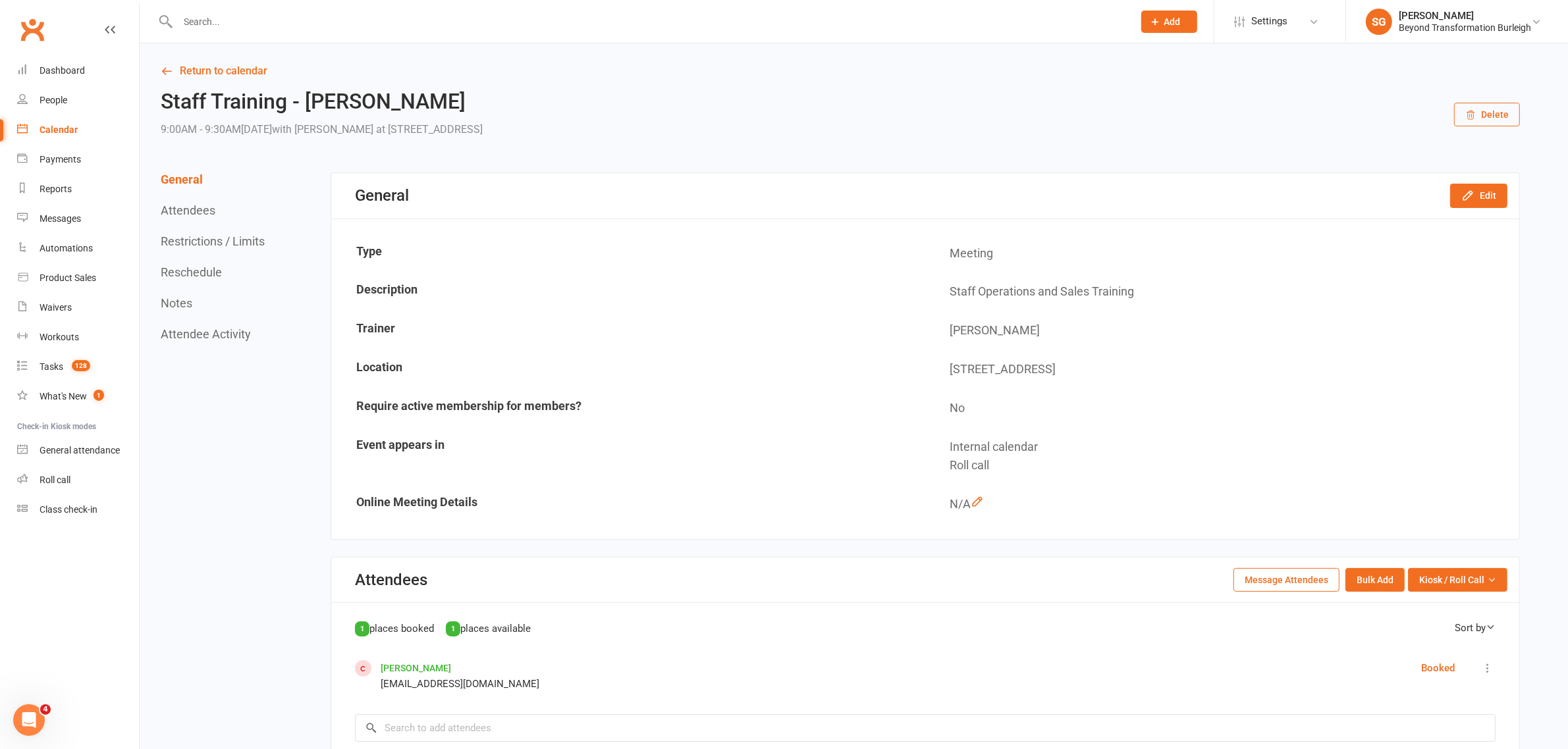
click at [1497, 113] on button "Delete" at bounding box center [1487, 114] width 65 height 23
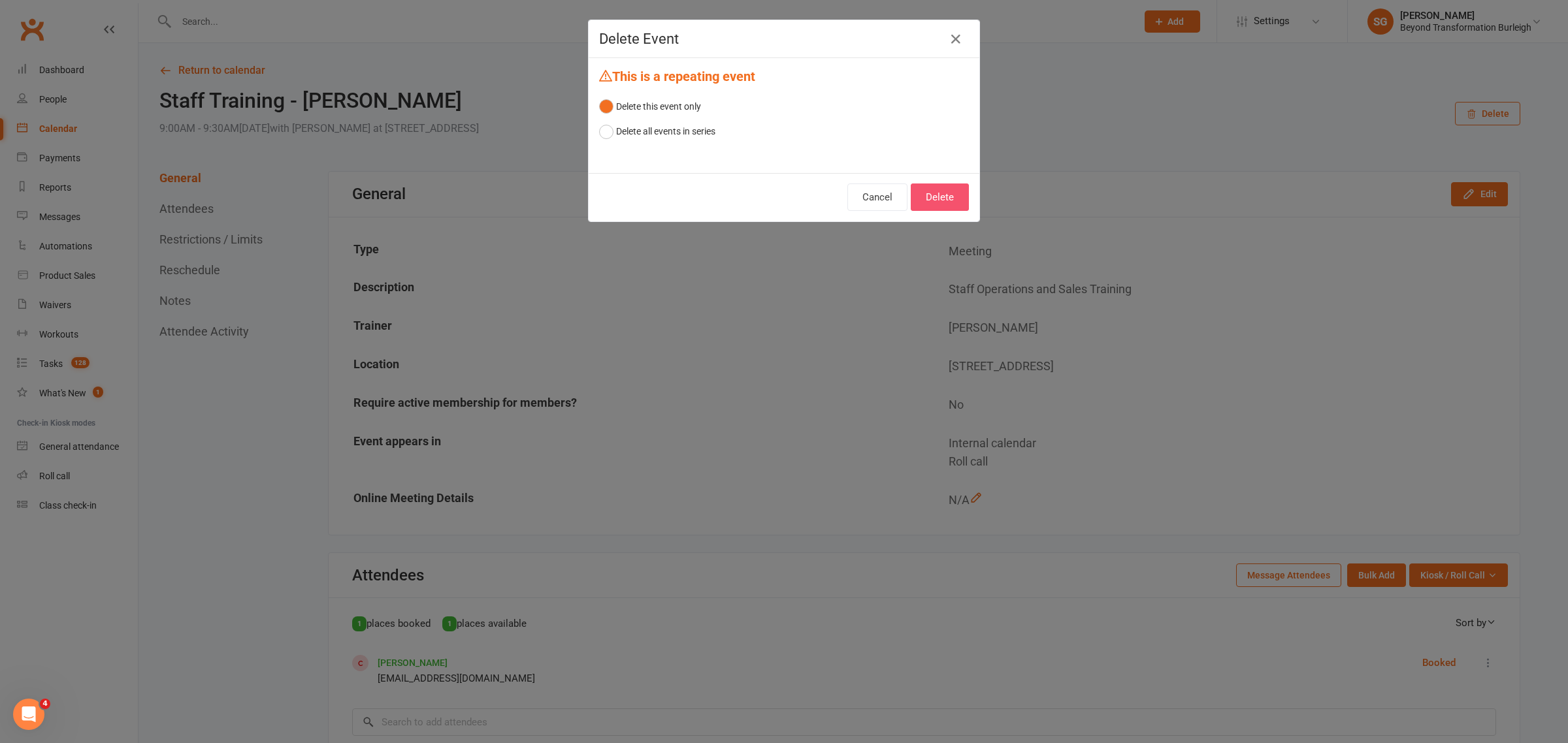
click at [945, 201] on button "Delete" at bounding box center [940, 197] width 58 height 27
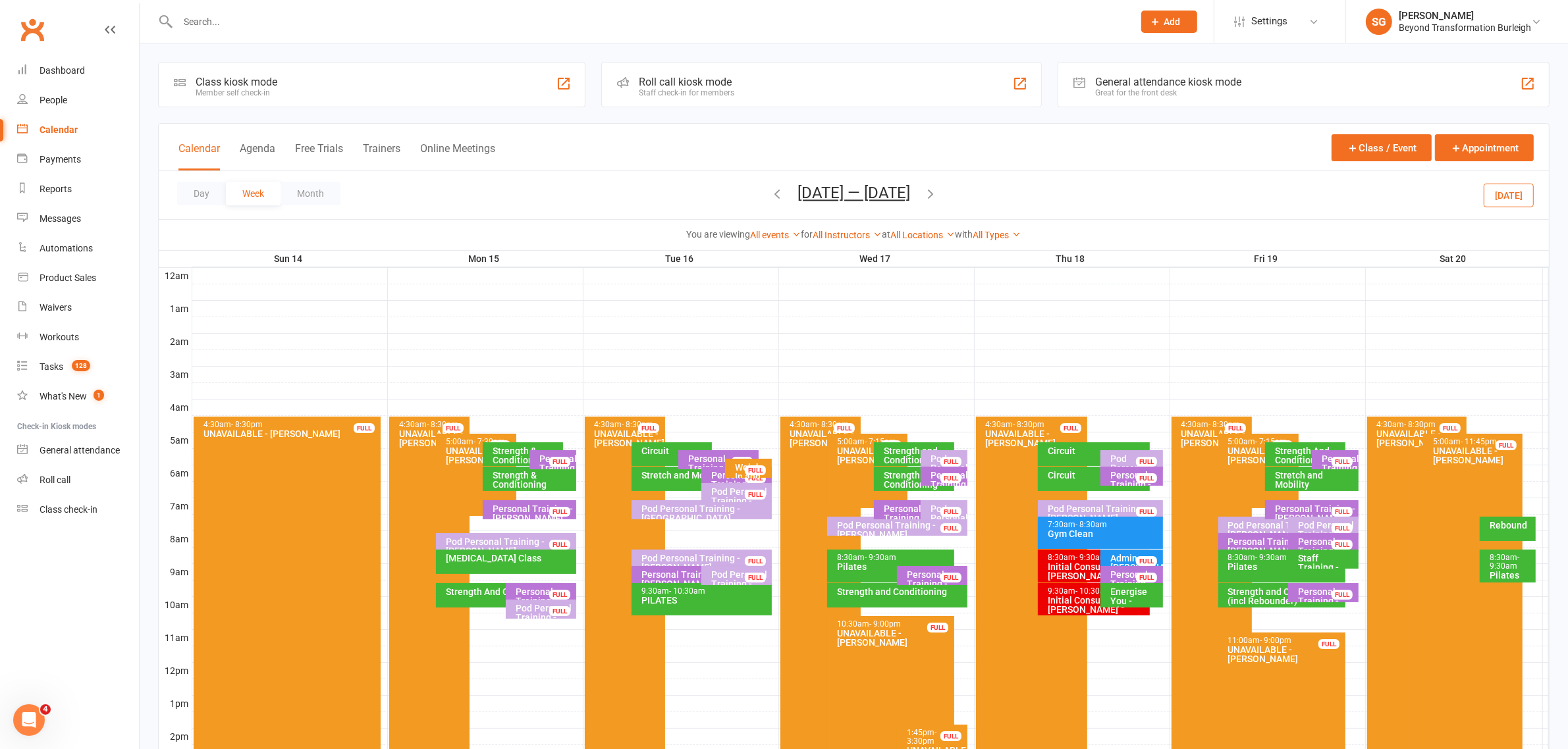
click at [932, 191] on icon "button" at bounding box center [930, 193] width 15 height 15
